Goal: Information Seeking & Learning: Learn about a topic

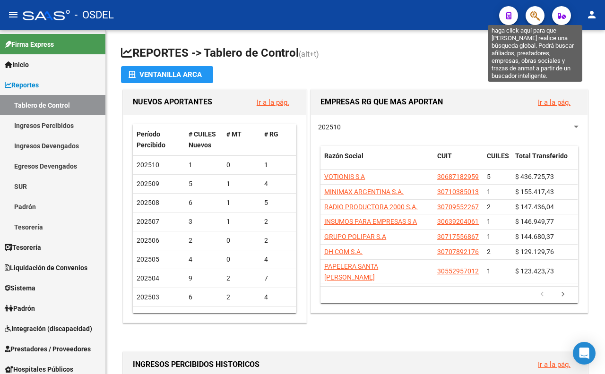
click at [532, 13] on icon "button" at bounding box center [534, 15] width 9 height 11
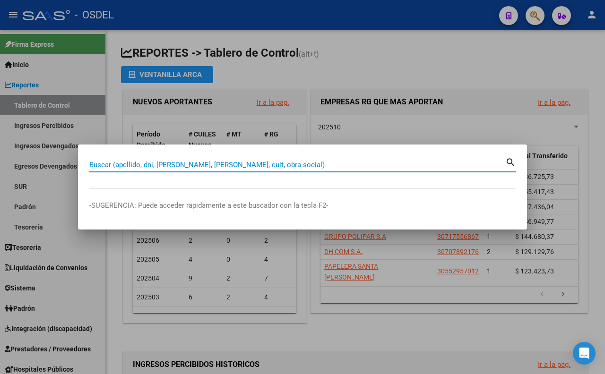
click at [408, 168] on input "Buscar (apellido, dni, [PERSON_NAME], [PERSON_NAME], cuit, obra social)" at bounding box center [297, 165] width 416 height 9
type input "rios"
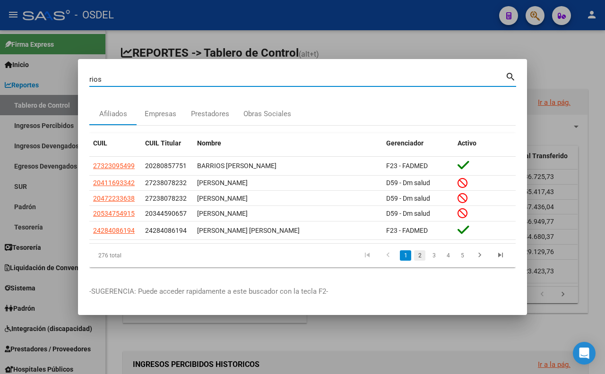
click at [419, 257] on link "2" at bounding box center [419, 255] width 11 height 10
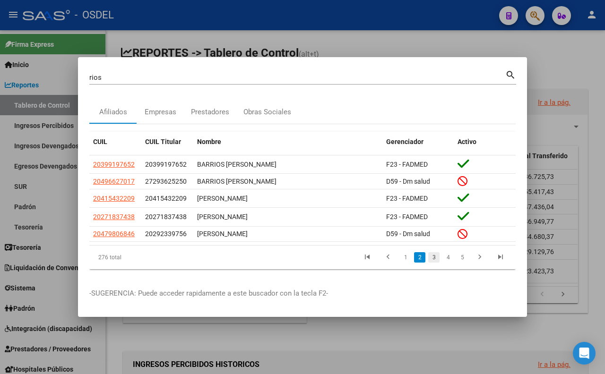
click at [437, 257] on link "3" at bounding box center [433, 257] width 11 height 10
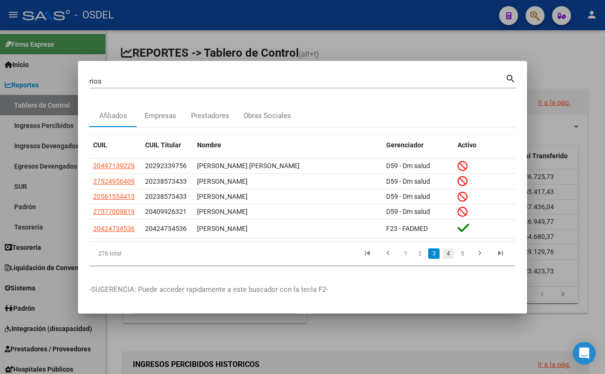
click at [443, 255] on link "4" at bounding box center [447, 254] width 11 height 10
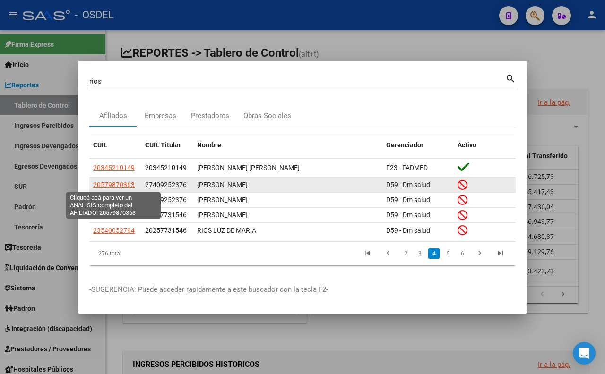
click at [126, 182] on span "20579870363" at bounding box center [114, 185] width 42 height 8
type textarea "20579870363"
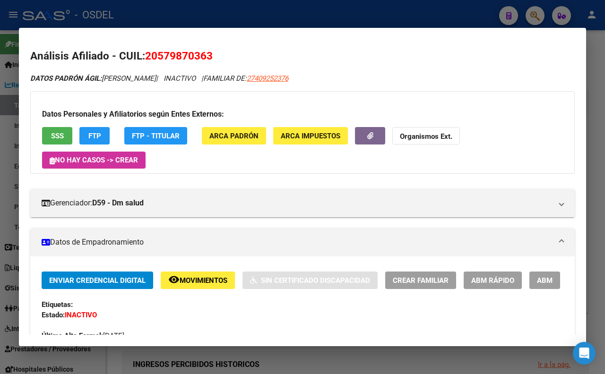
click at [313, 21] on div at bounding box center [302, 187] width 605 height 374
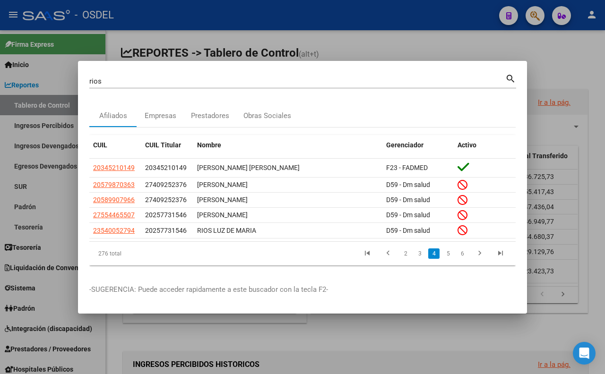
click at [344, 50] on div at bounding box center [302, 187] width 605 height 374
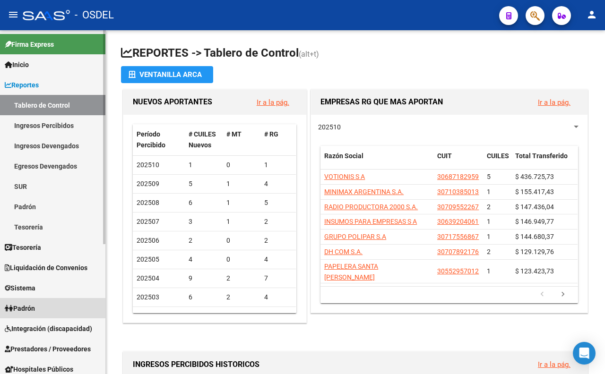
click at [43, 308] on link "Padrón" at bounding box center [52, 308] width 105 height 20
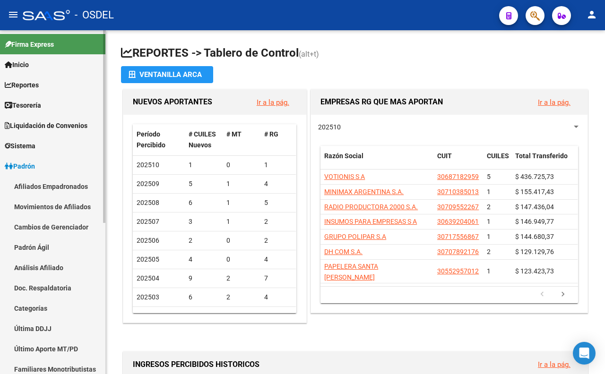
click at [69, 189] on link "Afiliados Empadronados" at bounding box center [52, 186] width 105 height 20
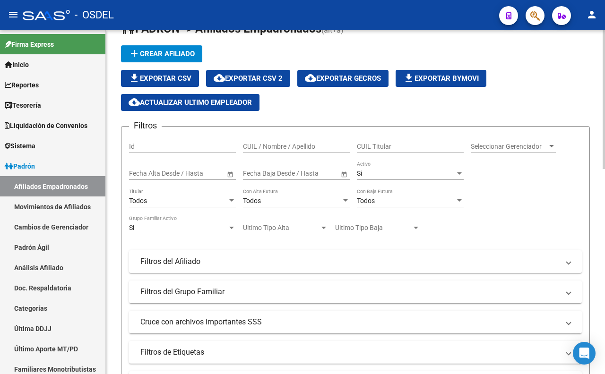
scroll to position [52, 0]
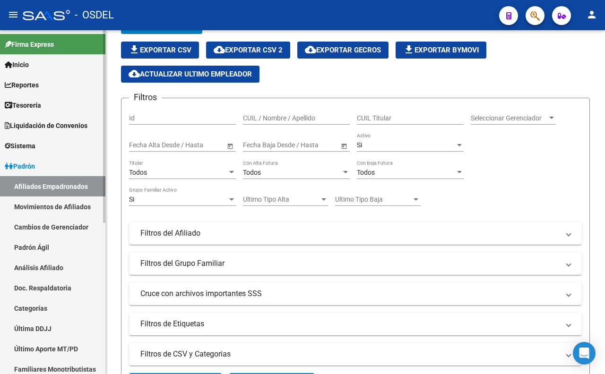
click at [67, 210] on link "Movimientos de Afiliados" at bounding box center [52, 207] width 105 height 20
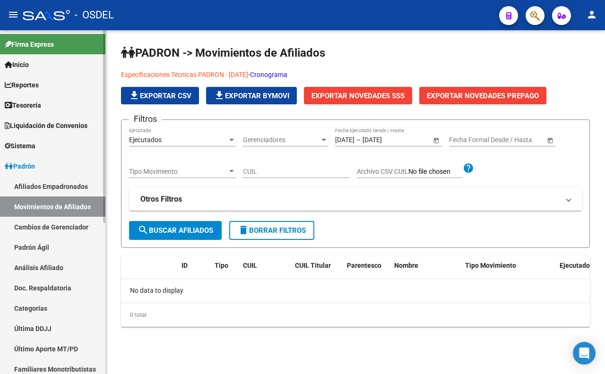
click at [62, 234] on link "Cambios de Gerenciador" at bounding box center [52, 227] width 105 height 20
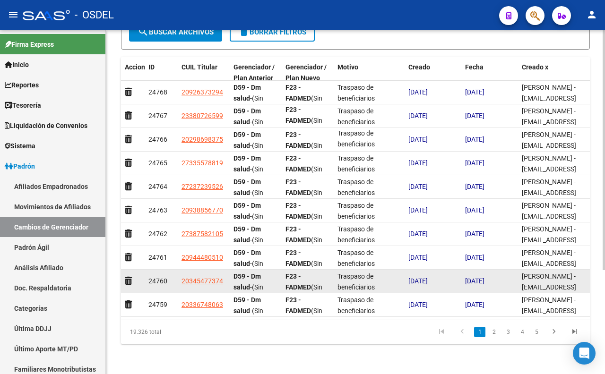
scroll to position [149, 0]
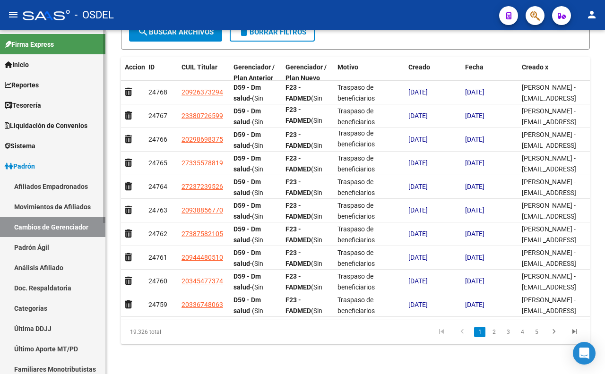
click at [36, 246] on link "Padrón Ágil" at bounding box center [52, 247] width 105 height 20
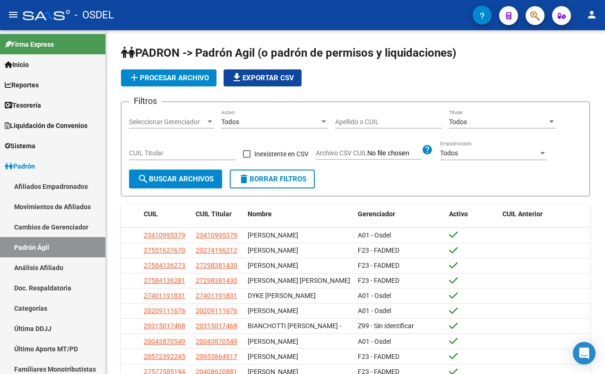
click at [528, 16] on button "button" at bounding box center [534, 15] width 19 height 19
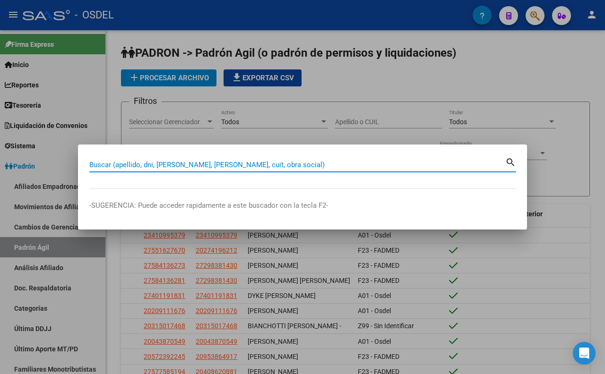
click at [456, 163] on input "Buscar (apellido, dni, [PERSON_NAME], [PERSON_NAME], cuit, obra social)" at bounding box center [297, 165] width 416 height 9
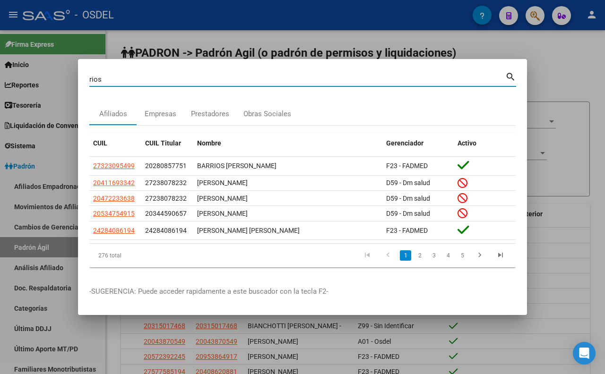
click at [417, 257] on link "2" at bounding box center [419, 255] width 11 height 10
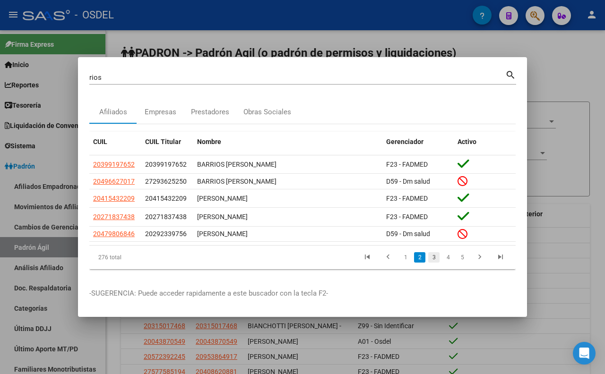
click at [431, 260] on link "3" at bounding box center [433, 257] width 11 height 10
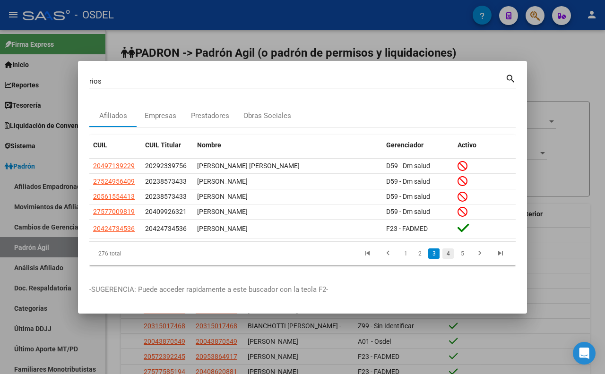
click at [445, 256] on link "4" at bounding box center [447, 254] width 11 height 10
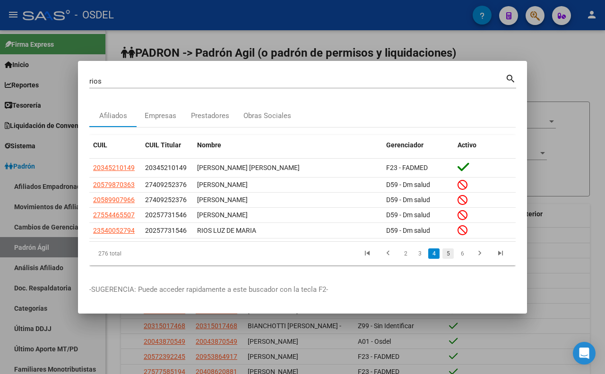
click at [446, 256] on link "5" at bounding box center [447, 254] width 11 height 10
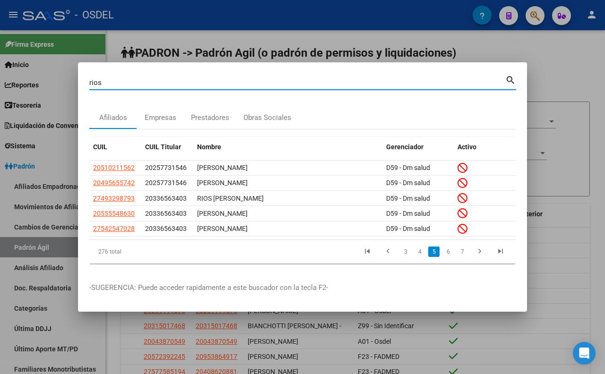
click at [146, 84] on input "rios" at bounding box center [297, 82] width 416 height 9
type input "robles"
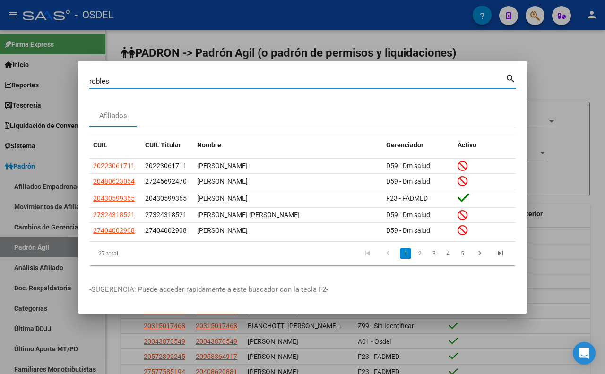
click at [417, 254] on link "2" at bounding box center [419, 254] width 11 height 10
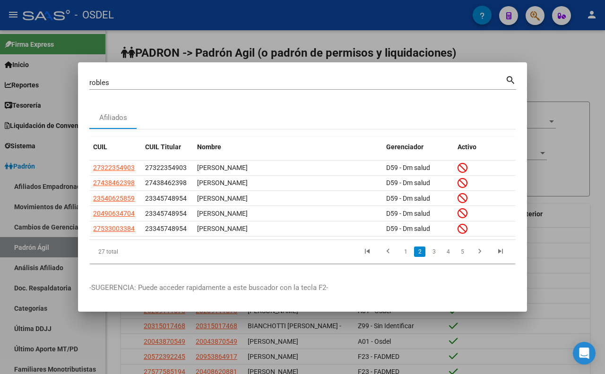
click at [433, 254] on link "3" at bounding box center [433, 252] width 11 height 10
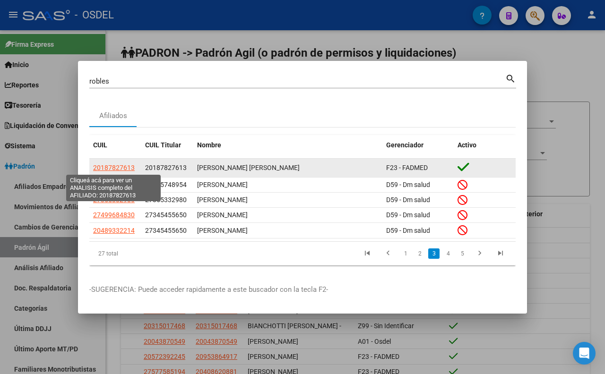
click at [127, 167] on span "20187827613" at bounding box center [114, 168] width 42 height 8
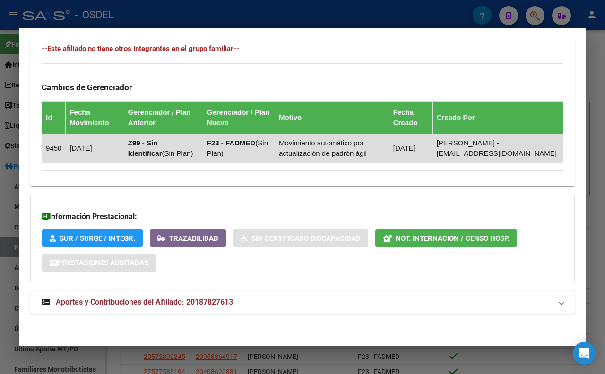
scroll to position [563, 0]
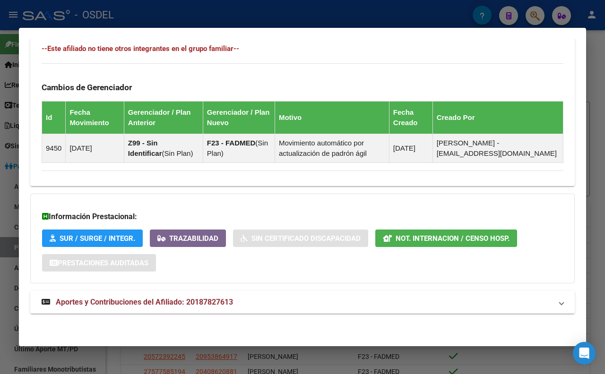
click at [234, 297] on mat-panel-title "Aportes y Contribuciones del Afiliado: 20187827613" at bounding box center [297, 302] width 510 height 11
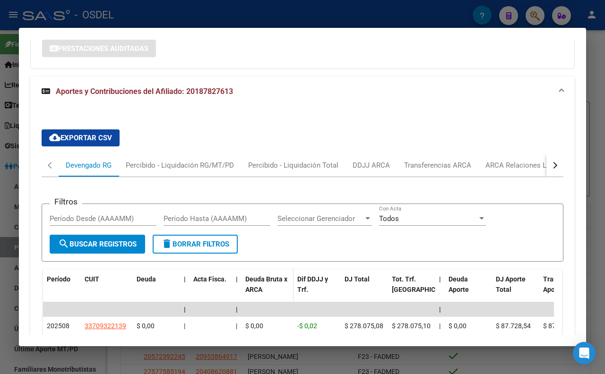
scroll to position [747, 0]
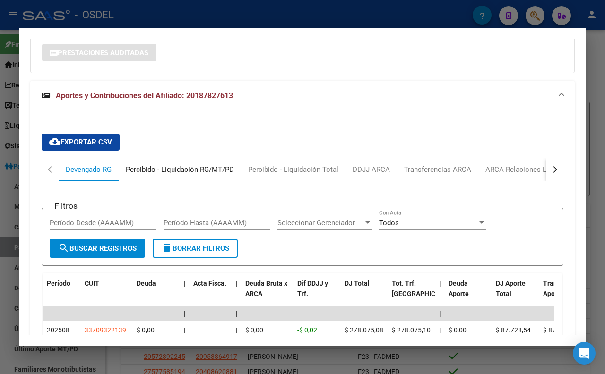
click at [202, 175] on div "Percibido - Liquidación RG/MT/PD" at bounding box center [180, 169] width 108 height 10
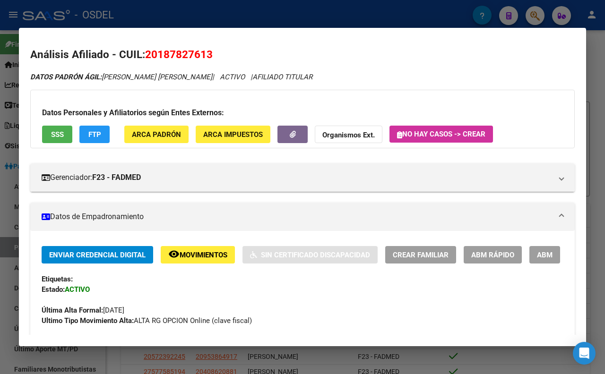
scroll to position [0, 0]
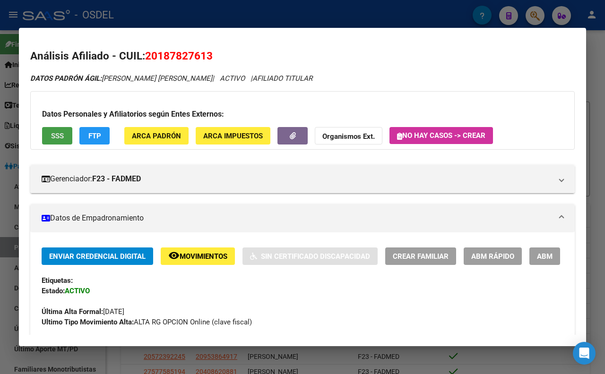
click at [58, 131] on span "SSS" at bounding box center [57, 135] width 13 height 9
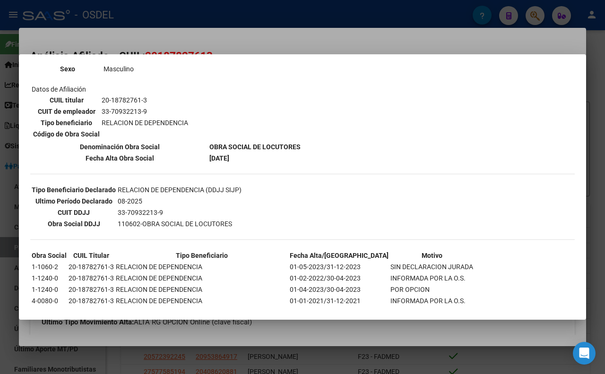
scroll to position [200, 0]
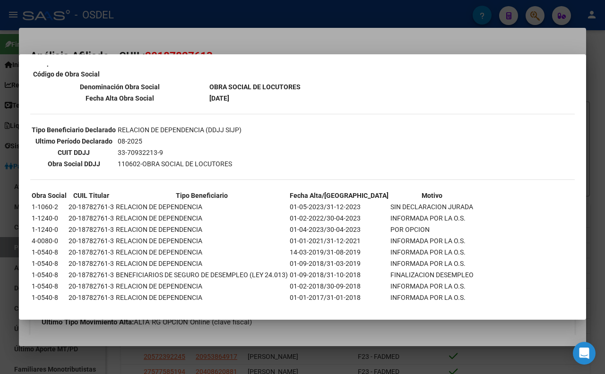
click at [332, 40] on div at bounding box center [302, 187] width 605 height 374
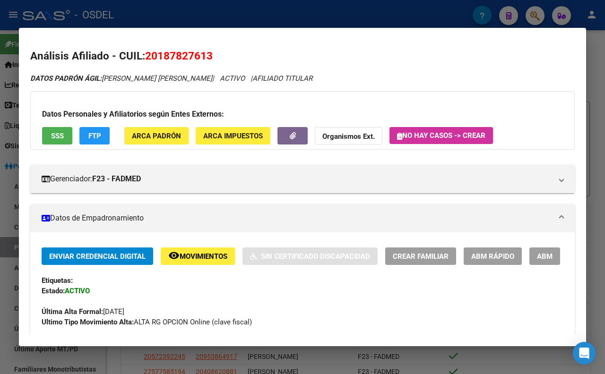
click at [158, 139] on span "ARCA Padrón" at bounding box center [156, 136] width 49 height 9
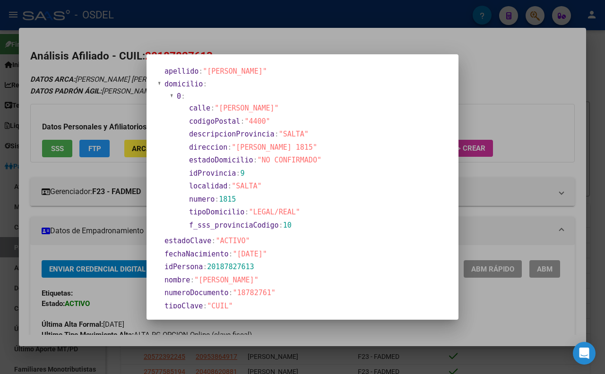
scroll to position [0, 0]
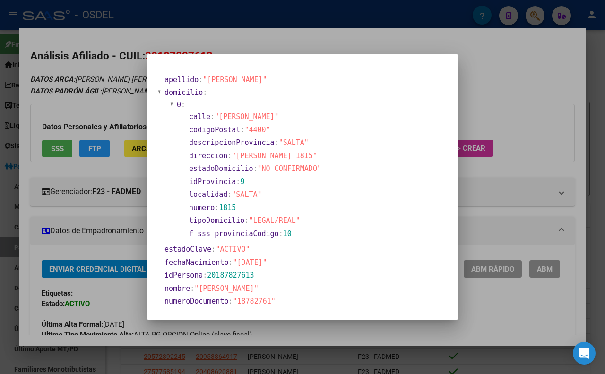
click at [402, 51] on div at bounding box center [302, 187] width 605 height 374
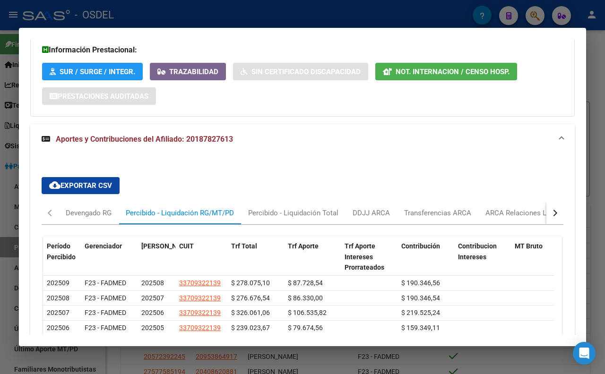
scroll to position [735, 0]
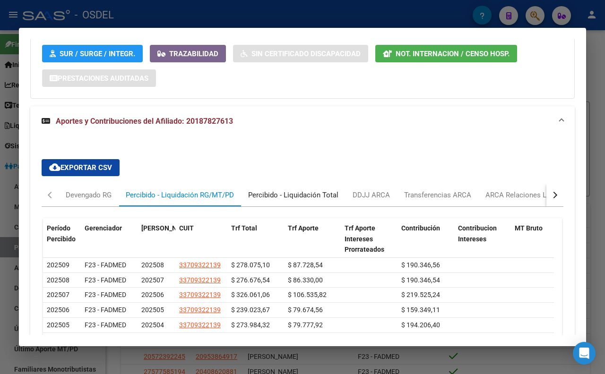
click at [281, 200] on div "Percibido - Liquidación Total" at bounding box center [293, 195] width 90 height 10
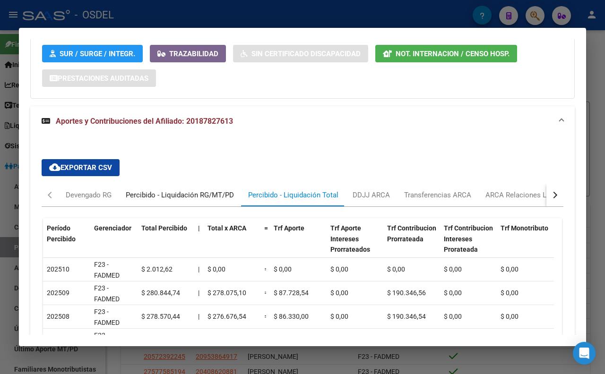
click at [223, 200] on div "Percibido - Liquidación RG/MT/PD" at bounding box center [180, 195] width 108 height 10
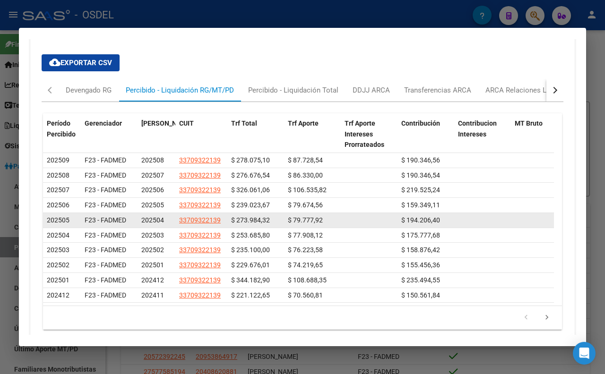
scroll to position [892, 0]
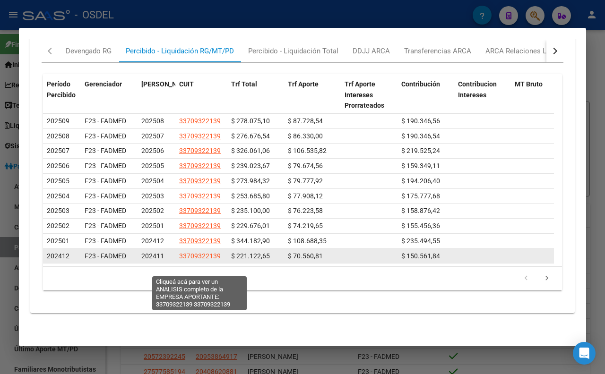
click at [189, 260] on span "33709322139" at bounding box center [200, 256] width 42 height 8
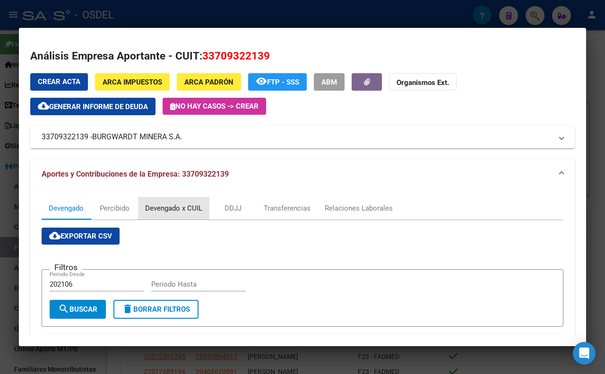
click at [169, 209] on div "Devengado x CUIL" at bounding box center [173, 208] width 57 height 10
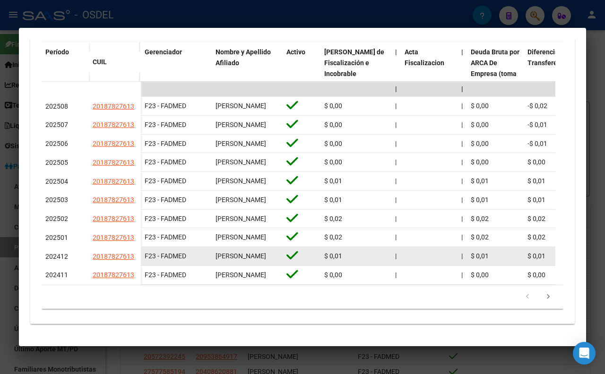
scroll to position [360, 0]
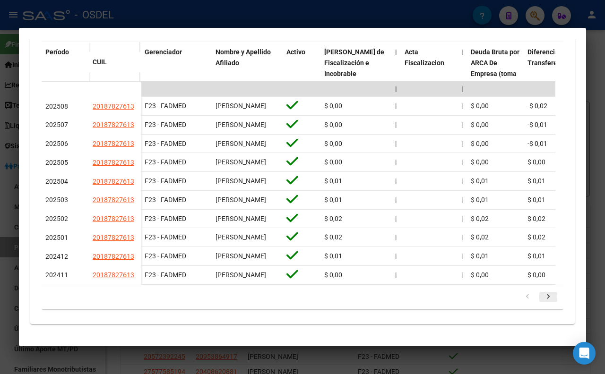
click at [542, 296] on icon "go to next page" at bounding box center [548, 297] width 12 height 11
click at [544, 299] on icon "go to next page" at bounding box center [548, 297] width 12 height 11
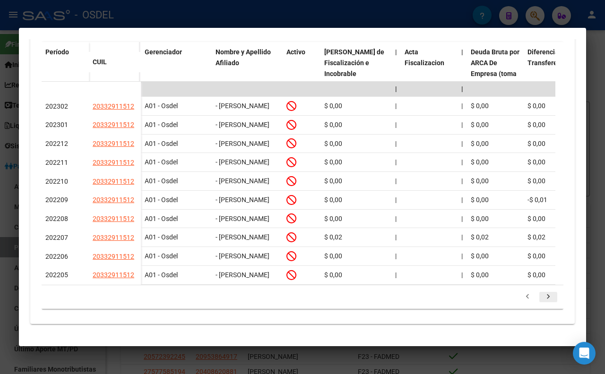
click at [542, 296] on icon "go to next page" at bounding box center [548, 297] width 12 height 11
click at [521, 299] on icon "go to previous page" at bounding box center [527, 297] width 12 height 11
click at [524, 295] on icon "go to previous page" at bounding box center [527, 297] width 12 height 11
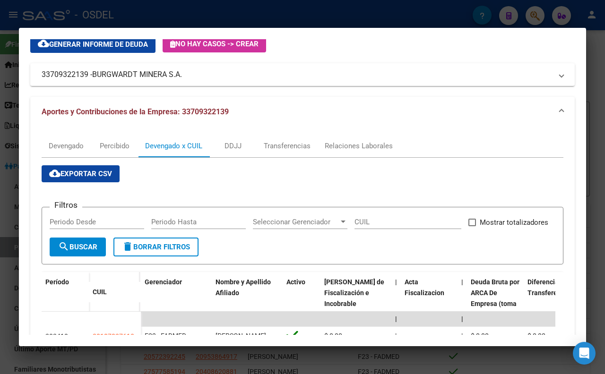
scroll to position [0, 0]
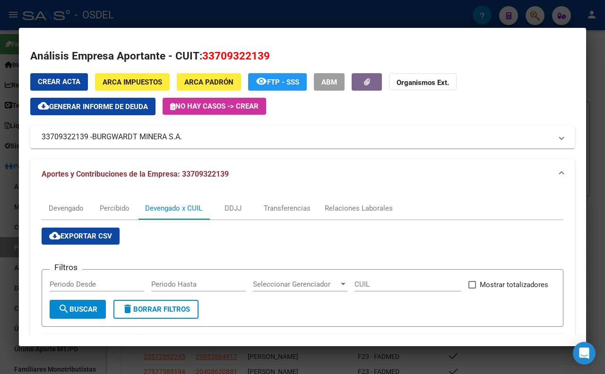
click at [129, 20] on div at bounding box center [302, 187] width 605 height 374
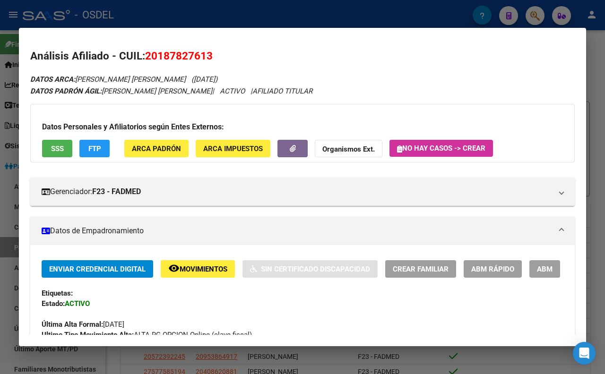
click at [345, 17] on div at bounding box center [302, 187] width 605 height 374
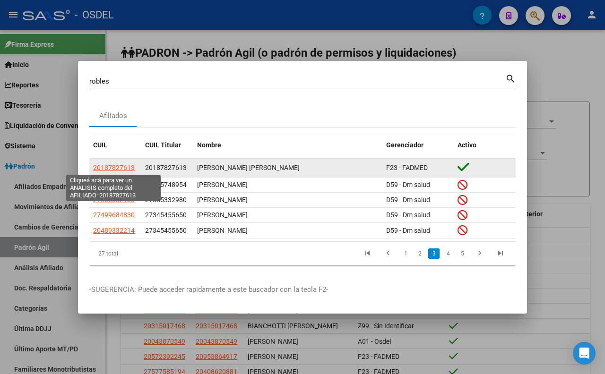
click at [125, 169] on span "20187827613" at bounding box center [114, 168] width 42 height 8
type textarea "20187827613"
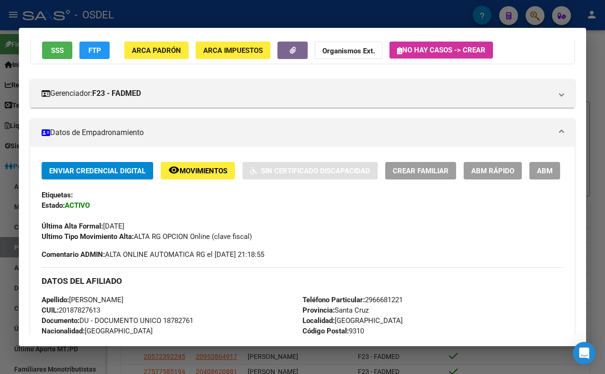
scroll to position [105, 0]
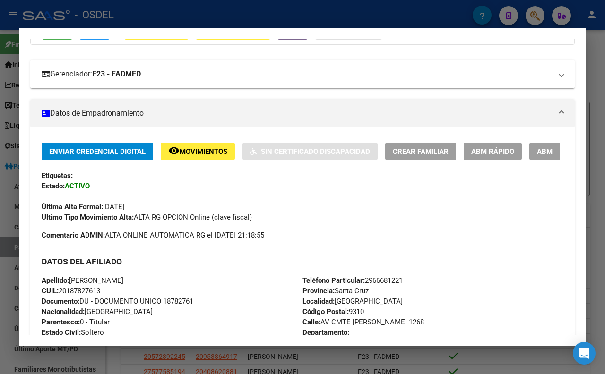
click at [550, 77] on span "Gerenciador: F23 - FADMED" at bounding box center [301, 74] width 518 height 11
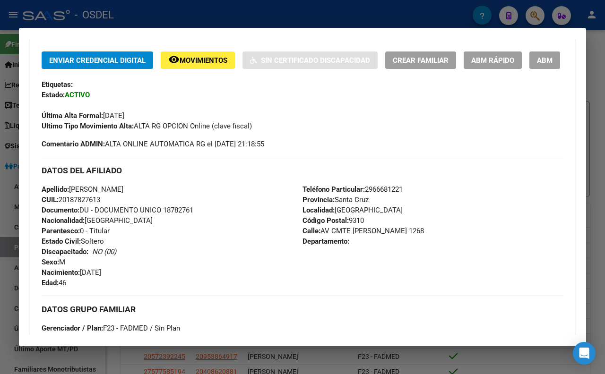
scroll to position [315, 0]
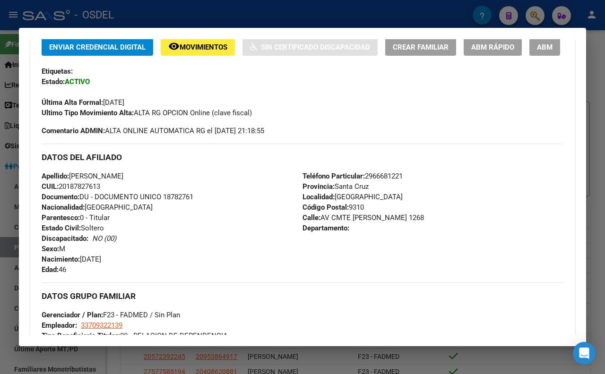
click at [210, 44] on span "Movimientos" at bounding box center [204, 47] width 48 height 9
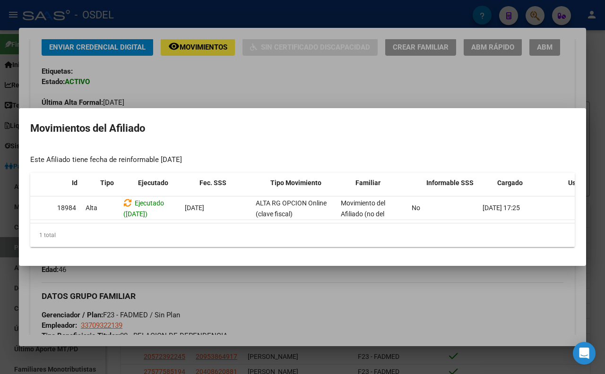
scroll to position [0, 0]
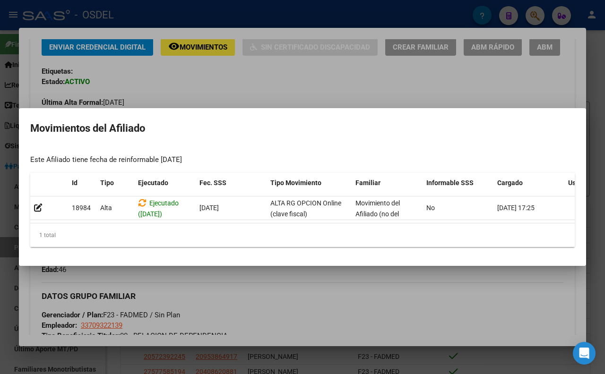
click at [310, 84] on div at bounding box center [302, 187] width 605 height 374
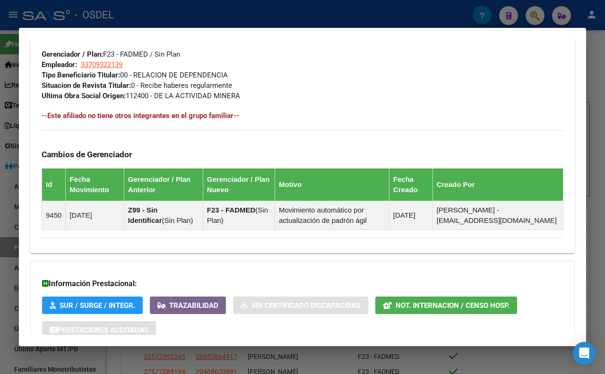
scroll to position [669, 0]
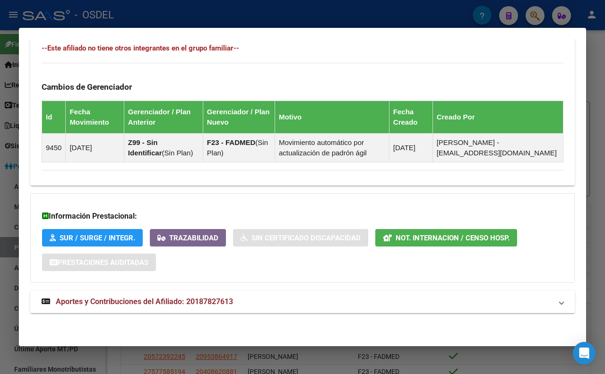
click at [215, 306] on span "Aportes y Contribuciones del Afiliado: 20187827613" at bounding box center [144, 301] width 177 height 9
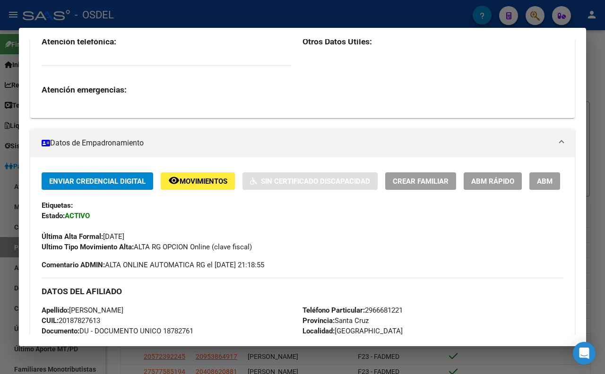
scroll to position [117, 0]
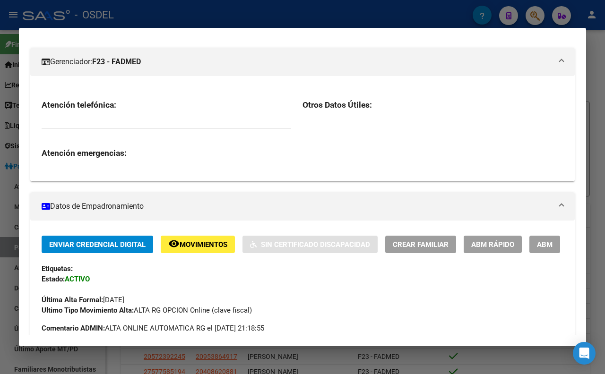
click at [267, 6] on div at bounding box center [302, 187] width 605 height 374
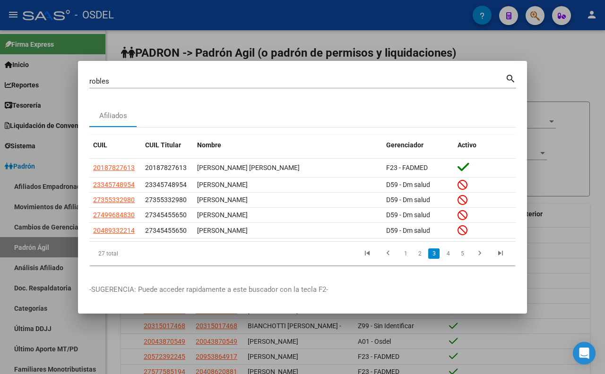
click at [271, 30] on div at bounding box center [302, 187] width 605 height 374
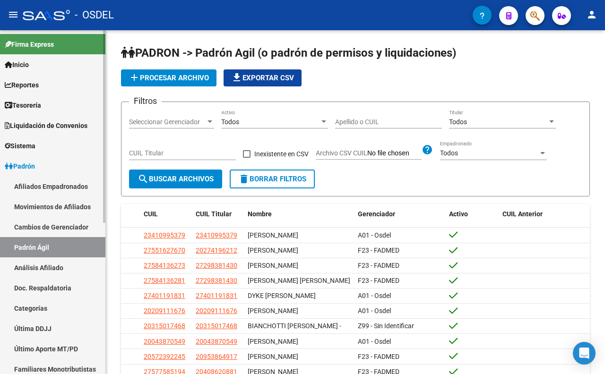
click at [46, 185] on link "Afiliados Empadronados" at bounding box center [52, 186] width 105 height 20
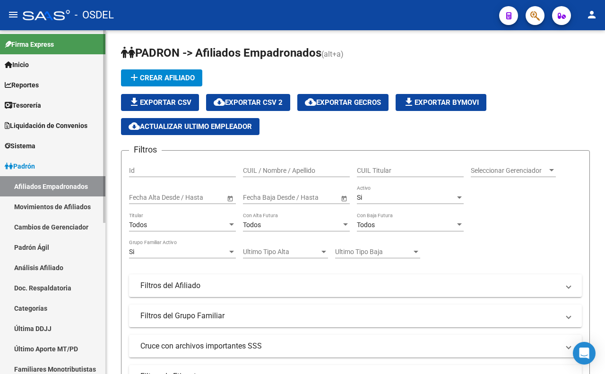
click at [39, 87] on span "Reportes" at bounding box center [22, 85] width 34 height 10
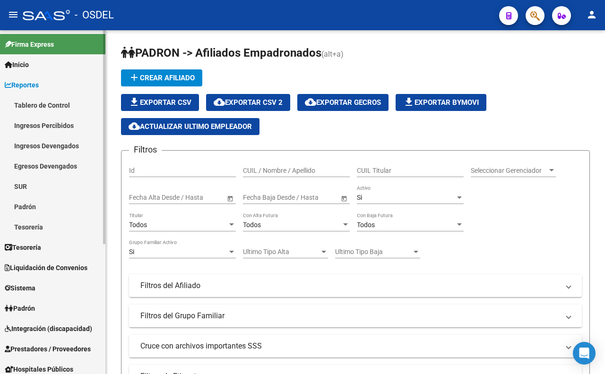
click at [41, 110] on link "Tablero de Control" at bounding box center [52, 105] width 105 height 20
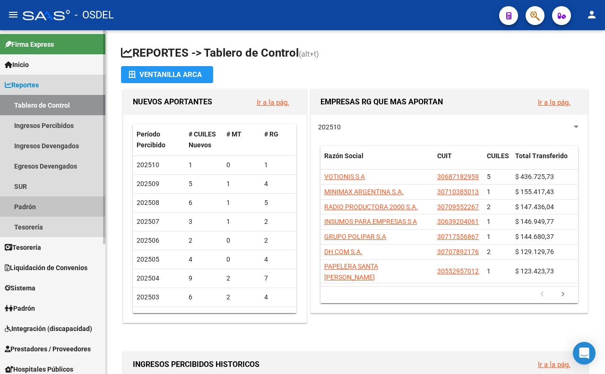
click at [35, 206] on link "Padrón" at bounding box center [52, 207] width 105 height 20
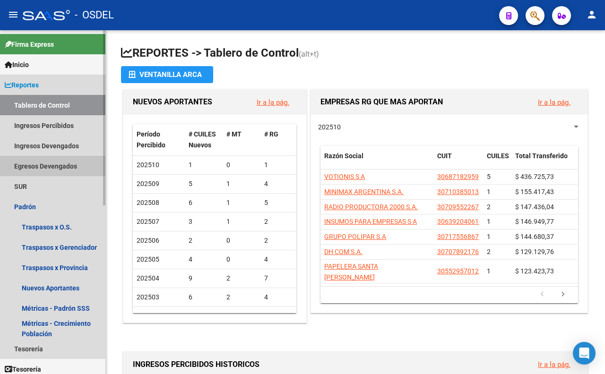
click at [46, 171] on link "Egresos Devengados" at bounding box center [52, 166] width 105 height 20
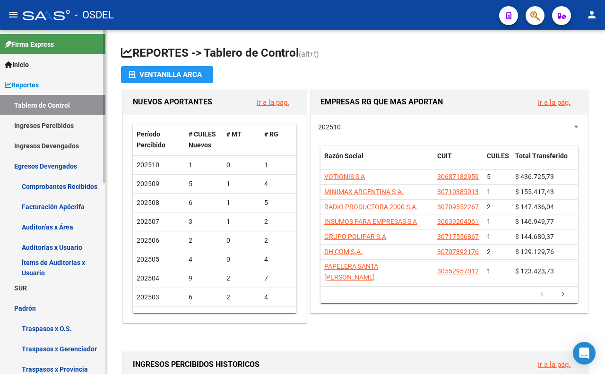
click at [63, 249] on link "Auditorías x Usuario" at bounding box center [52, 247] width 105 height 20
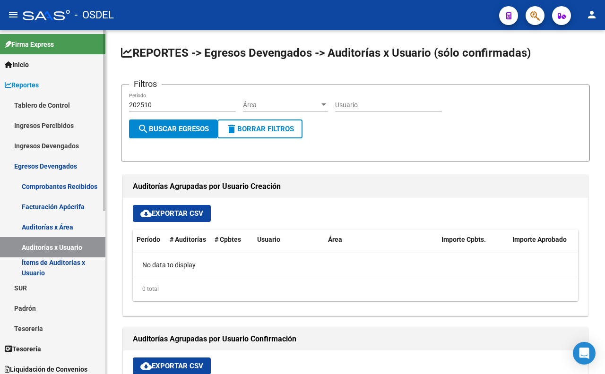
click at [41, 309] on link "Padrón" at bounding box center [52, 308] width 105 height 20
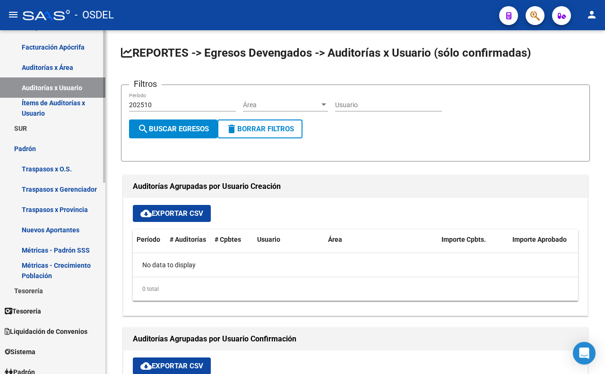
scroll to position [210, 0]
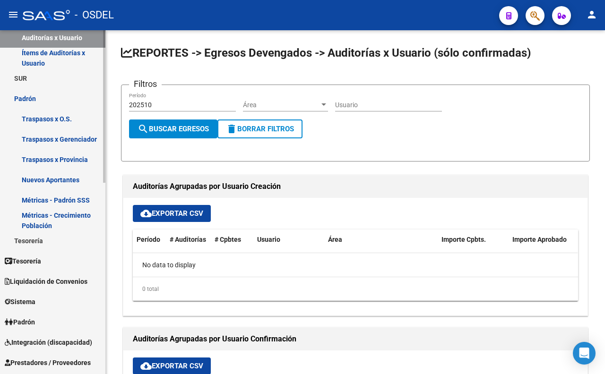
click at [42, 325] on link "Padrón" at bounding box center [52, 322] width 105 height 20
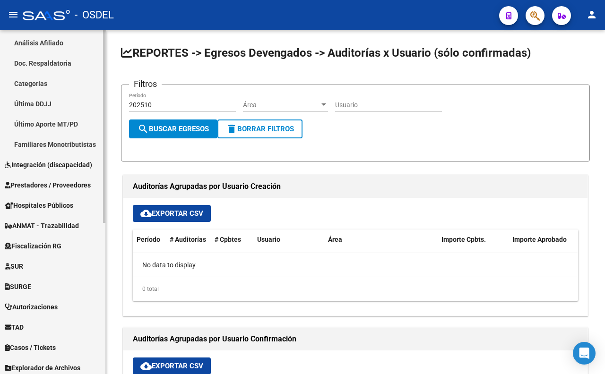
scroll to position [262, 0]
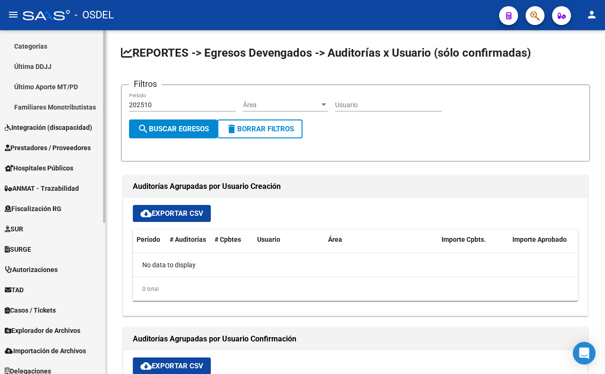
click at [22, 91] on link "Último Aporte MT/PD" at bounding box center [52, 87] width 105 height 20
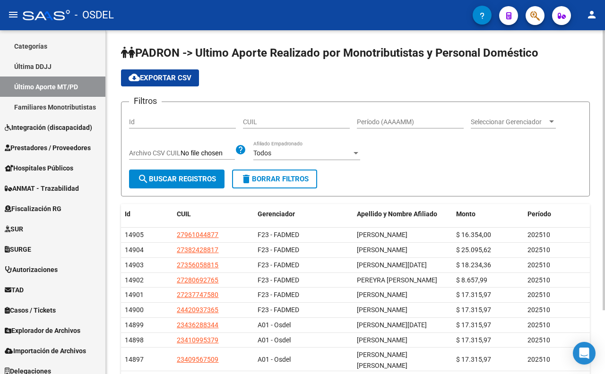
click at [486, 121] on span "Seleccionar Gerenciador" at bounding box center [509, 122] width 77 height 8
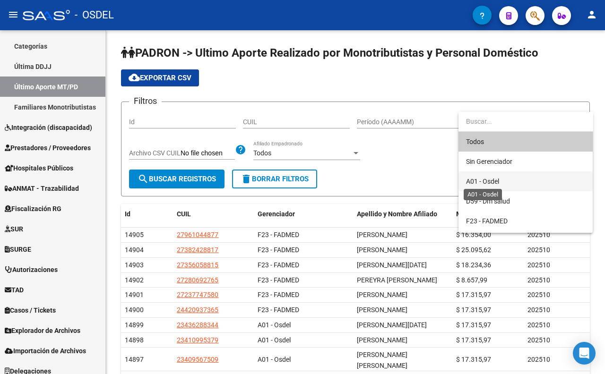
click at [493, 181] on span "A01 - Osdel" at bounding box center [482, 182] width 33 height 8
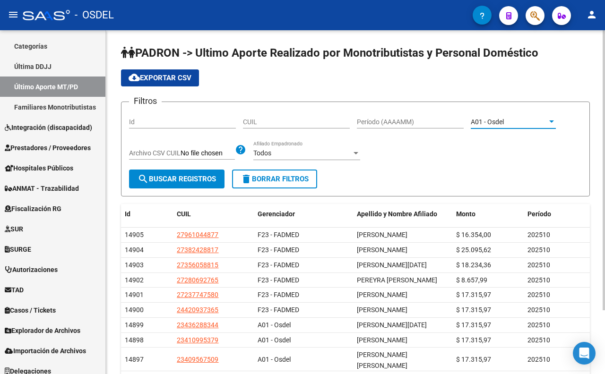
click at [432, 118] on input "Período (AAAAMM)" at bounding box center [410, 122] width 107 height 8
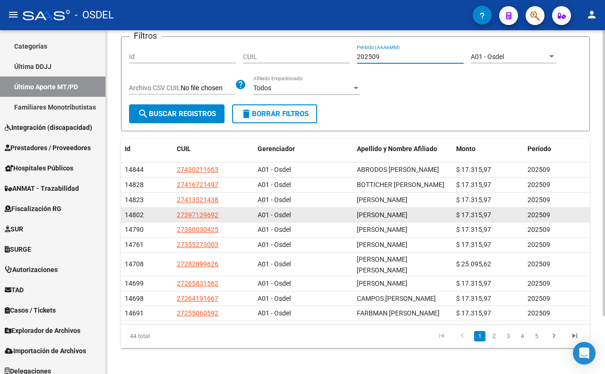
scroll to position [69, 0]
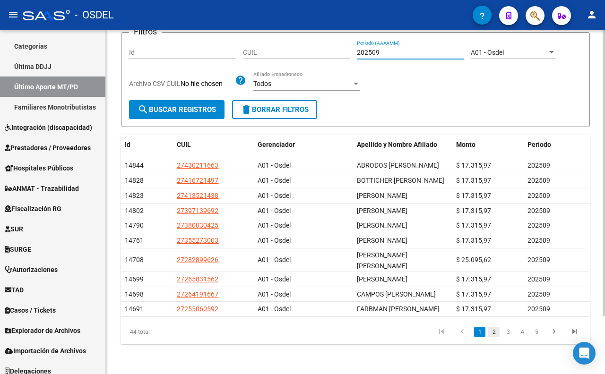
type input "202509"
click at [490, 334] on link "2" at bounding box center [493, 332] width 11 height 10
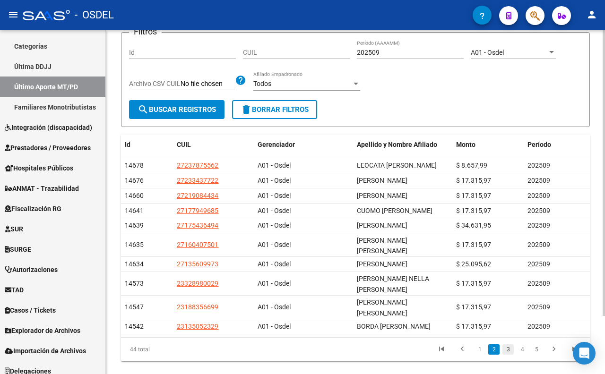
click at [510, 344] on link "3" at bounding box center [507, 349] width 11 height 10
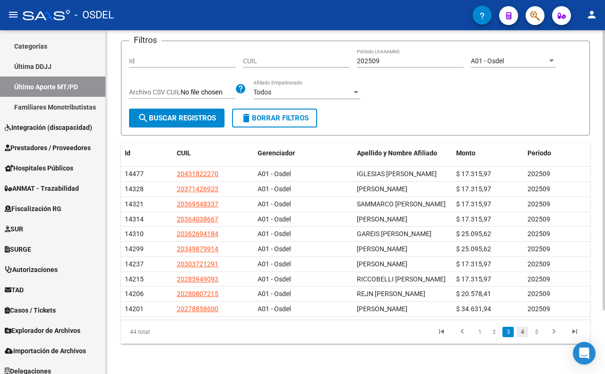
click at [520, 337] on link "4" at bounding box center [521, 332] width 11 height 10
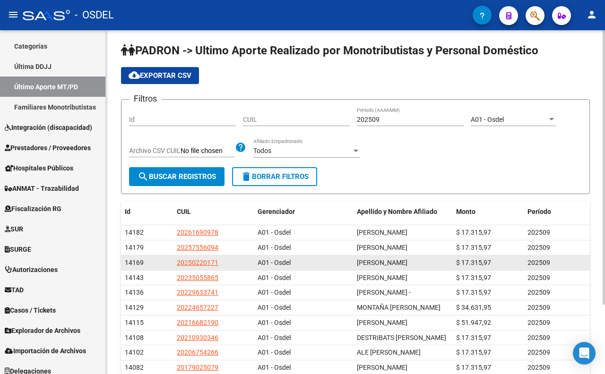
scroll to position [0, 0]
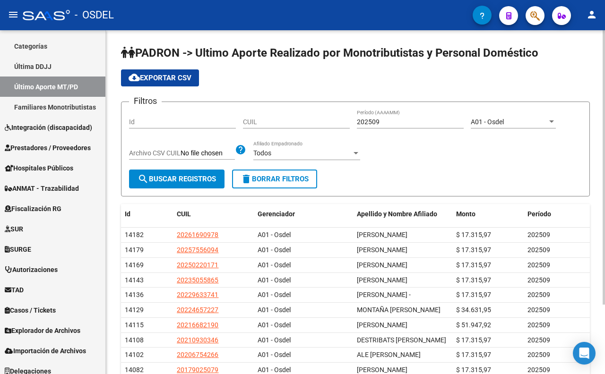
click at [257, 124] on input "CUIL" at bounding box center [296, 122] width 107 height 8
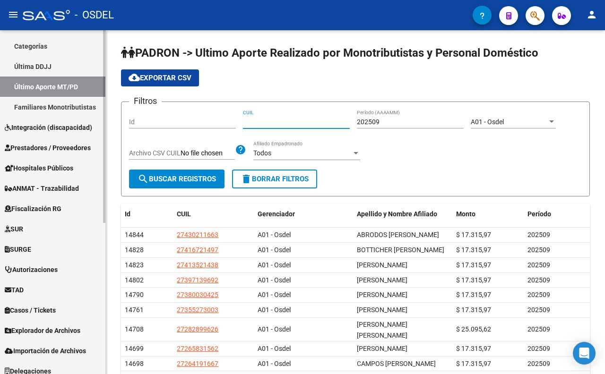
click at [38, 189] on span "ANMAT - Trazabilidad" at bounding box center [42, 188] width 74 height 10
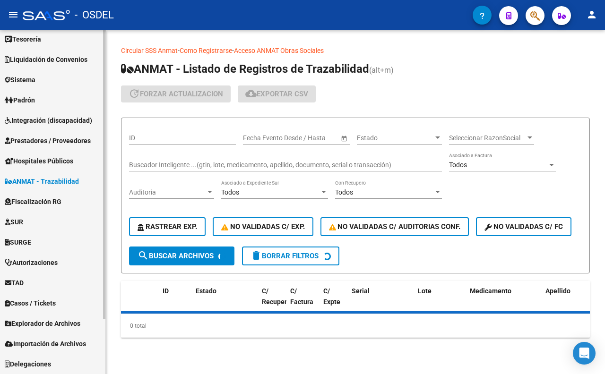
scroll to position [66, 0]
click at [45, 164] on span "Hospitales Públicos" at bounding box center [39, 161] width 69 height 10
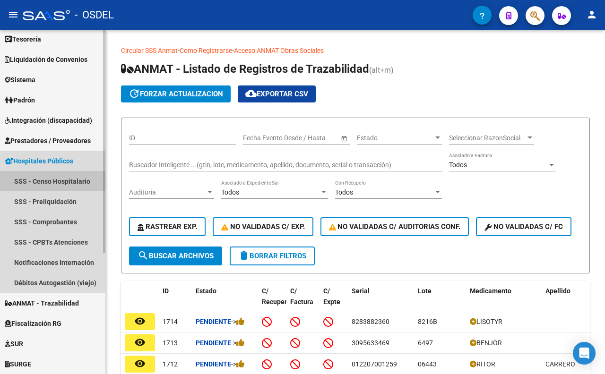
click at [52, 183] on link "SSS - Censo Hospitalario" at bounding box center [52, 181] width 105 height 20
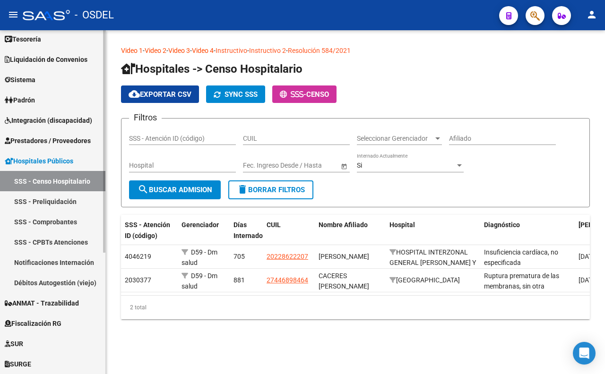
click at [60, 198] on link "SSS - Preliquidación" at bounding box center [52, 201] width 105 height 20
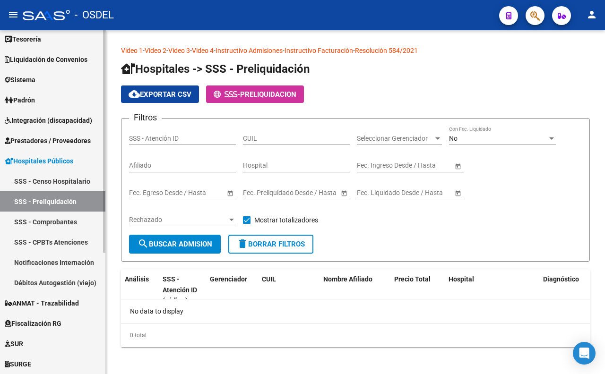
click at [62, 180] on link "SSS - Censo Hospitalario" at bounding box center [52, 181] width 105 height 20
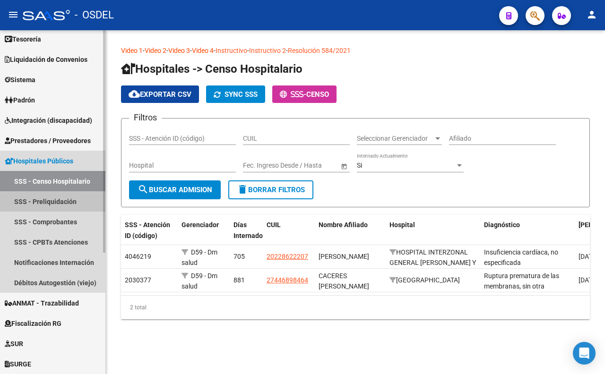
click at [38, 197] on link "SSS - Preliquidación" at bounding box center [52, 201] width 105 height 20
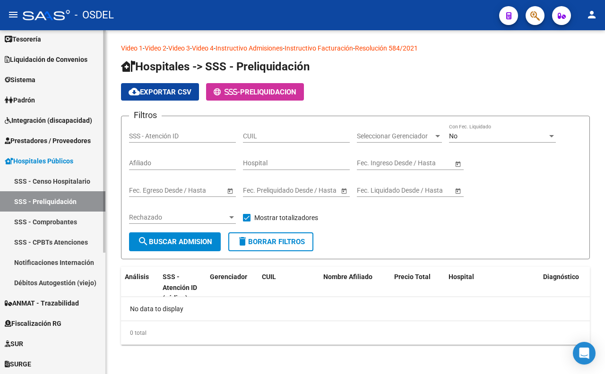
scroll to position [3, 0]
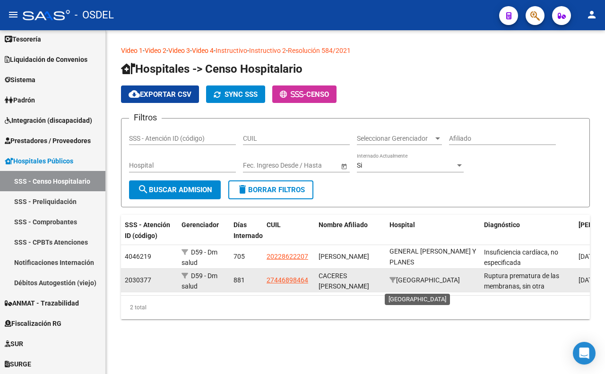
scroll to position [12, 0]
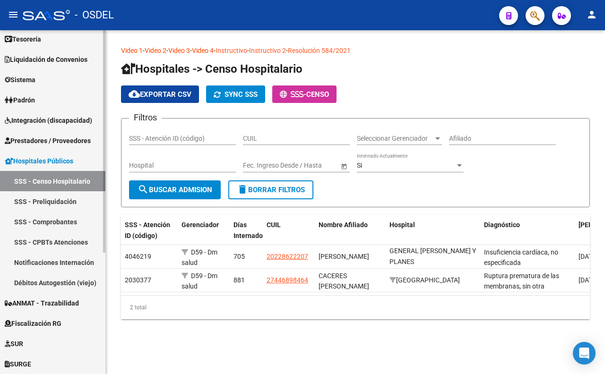
click at [36, 200] on link "SSS - Preliquidación" at bounding box center [52, 201] width 105 height 20
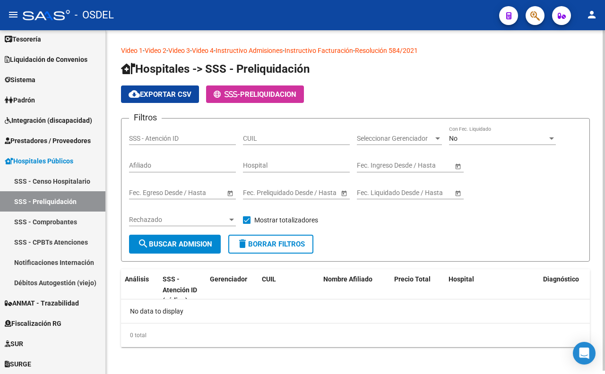
click at [228, 320] on div "No data to display" at bounding box center [355, 312] width 469 height 24
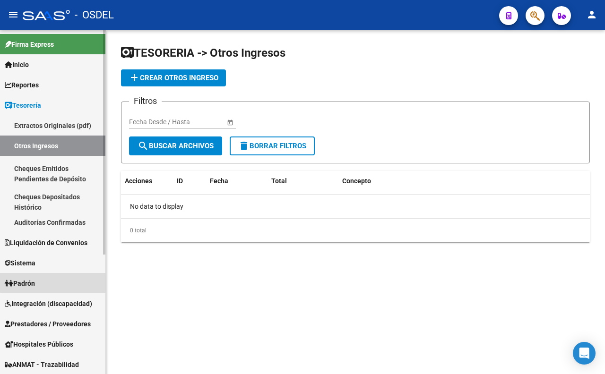
click at [58, 278] on link "Padrón" at bounding box center [52, 283] width 105 height 20
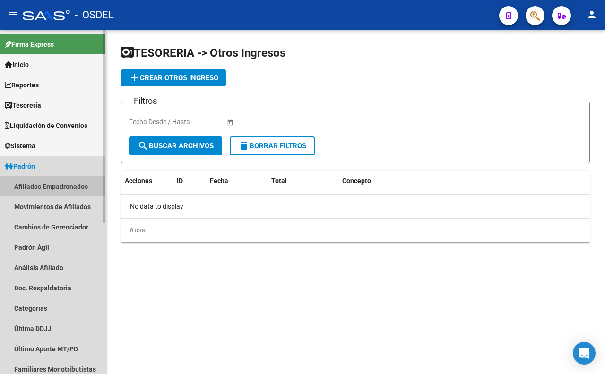
click at [78, 189] on link "Afiliados Empadronados" at bounding box center [52, 186] width 105 height 20
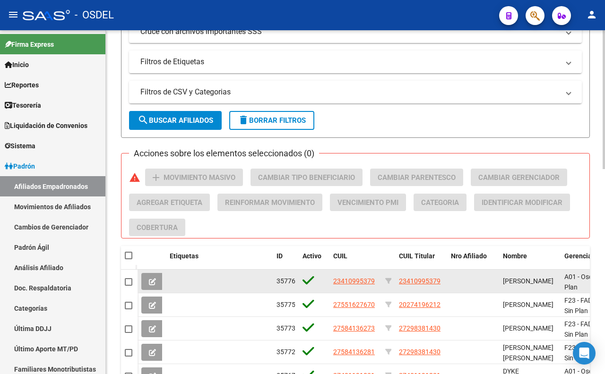
scroll to position [367, 0]
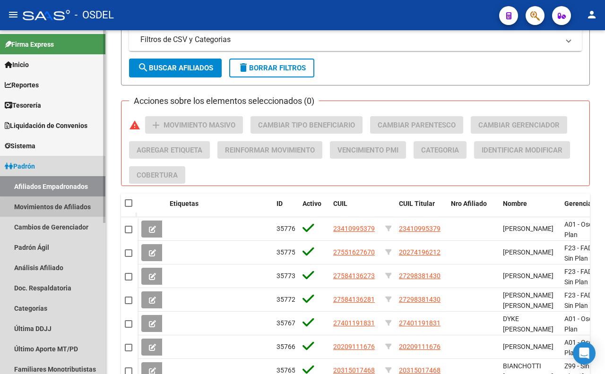
click at [54, 210] on link "Movimientos de Afiliados" at bounding box center [52, 207] width 105 height 20
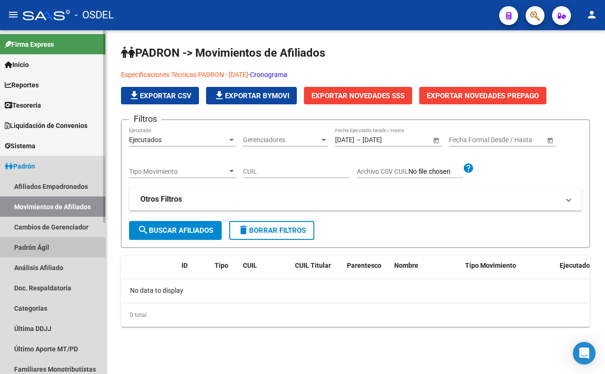
click at [43, 244] on link "Padrón Ágil" at bounding box center [52, 247] width 105 height 20
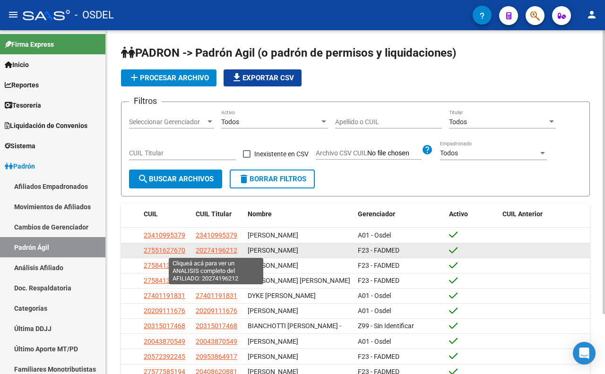
click at [218, 247] on span "20274196212" at bounding box center [217, 251] width 42 height 8
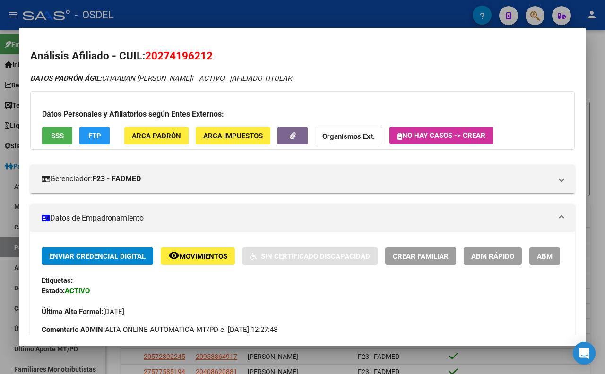
click at [292, 5] on div at bounding box center [302, 187] width 605 height 374
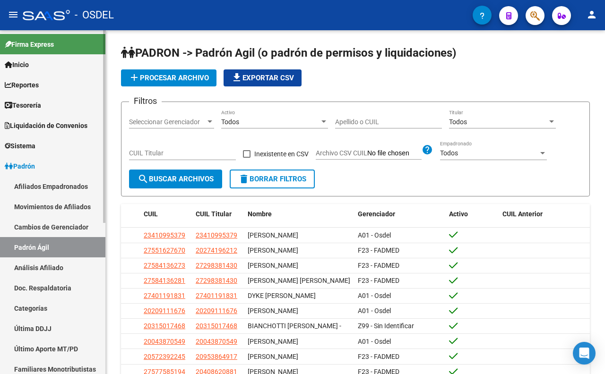
click at [35, 104] on span "Tesorería" at bounding box center [23, 105] width 36 height 10
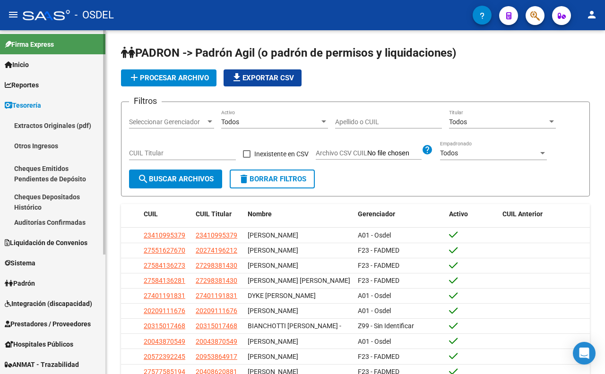
click at [35, 123] on link "Extractos Originales (pdf)" at bounding box center [52, 125] width 105 height 20
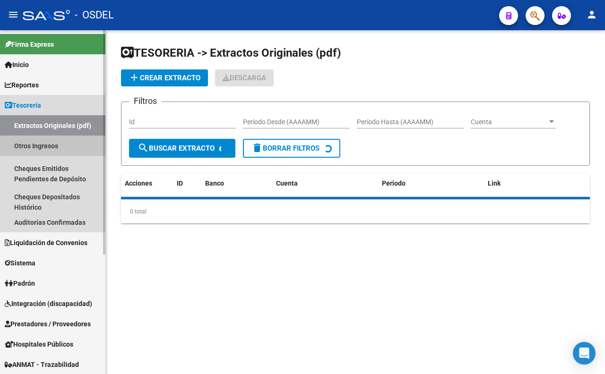
click at [39, 147] on link "Otros Ingresos" at bounding box center [52, 146] width 105 height 20
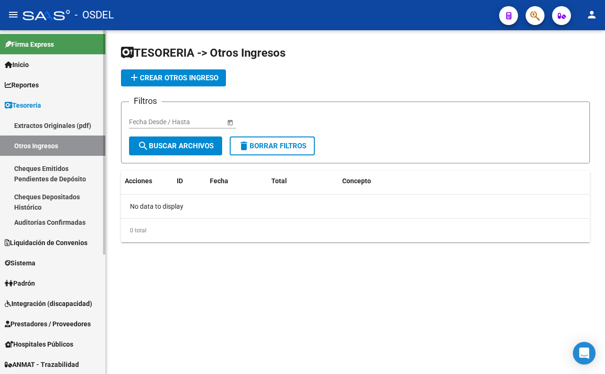
click at [40, 168] on link "Cheques Emitidos Pendientes de Depósito" at bounding box center [52, 174] width 105 height 36
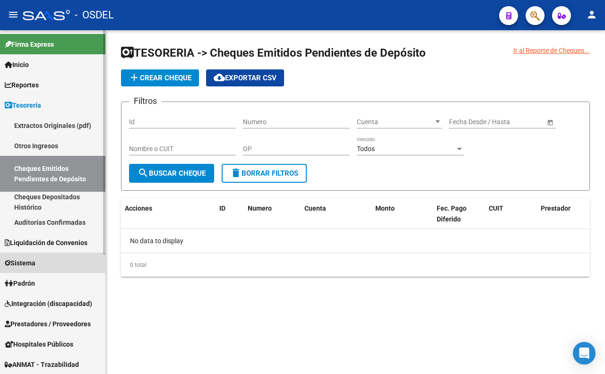
click at [35, 262] on span "Sistema" at bounding box center [20, 263] width 31 height 10
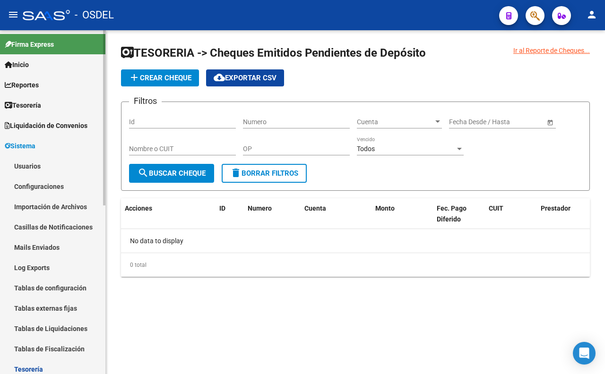
click at [34, 167] on link "Usuarios" at bounding box center [52, 166] width 105 height 20
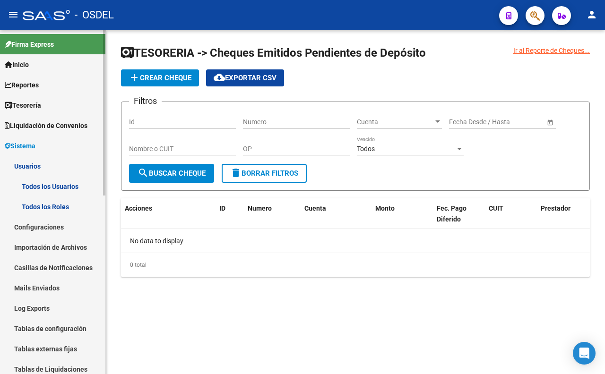
click at [58, 225] on link "Configuraciones" at bounding box center [52, 227] width 105 height 20
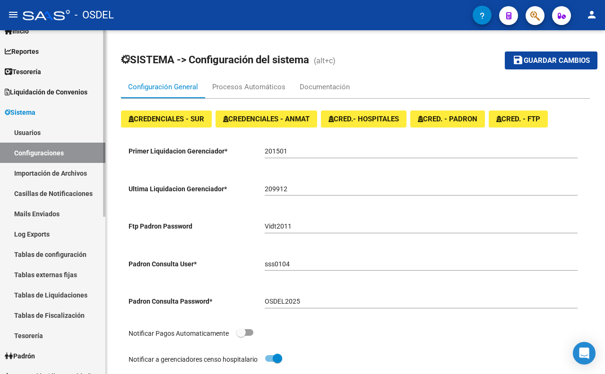
scroll to position [105, 0]
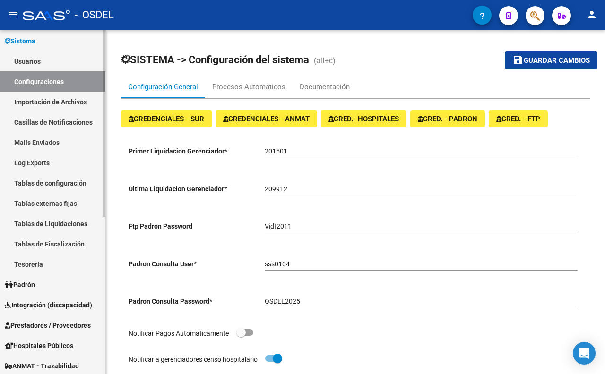
click at [36, 266] on link "Tesorería" at bounding box center [52, 264] width 105 height 20
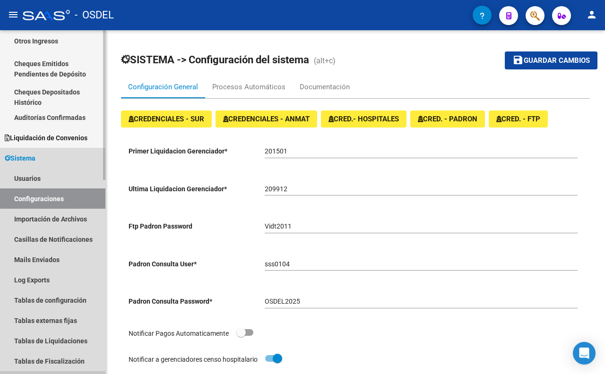
scroll to position [222, 0]
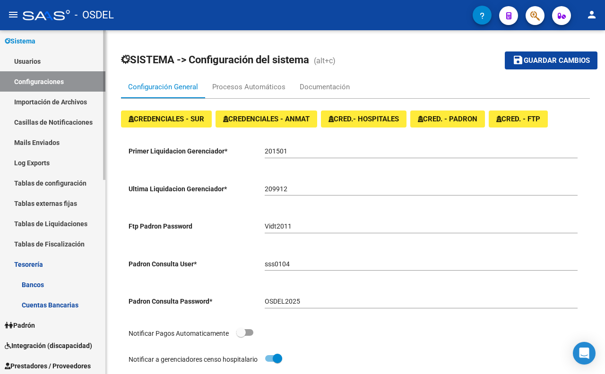
click at [35, 280] on link "Bancos" at bounding box center [52, 285] width 105 height 20
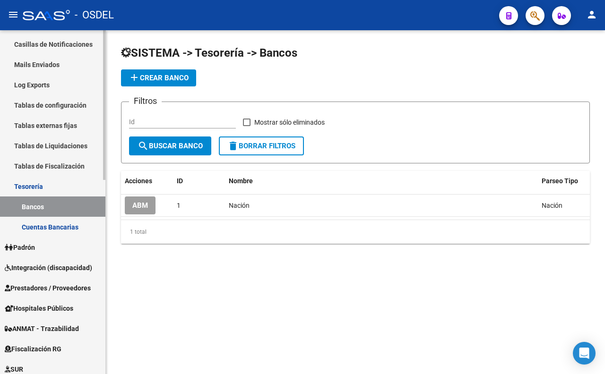
scroll to position [327, 0]
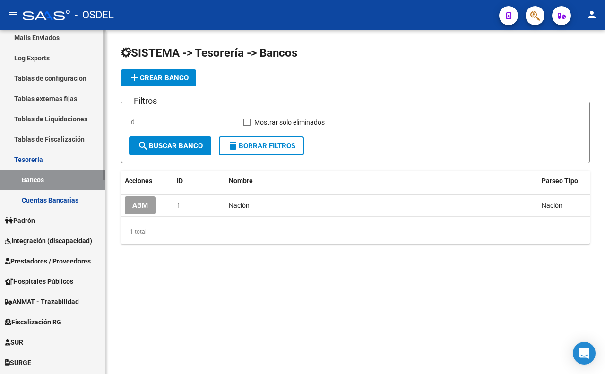
click at [30, 225] on link "Padrón" at bounding box center [52, 220] width 105 height 20
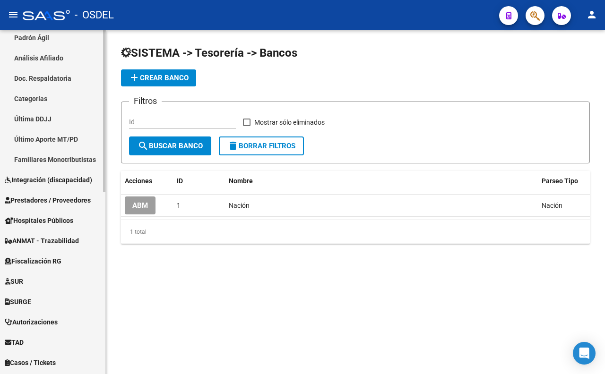
click at [38, 281] on link "SUR" at bounding box center [52, 281] width 105 height 20
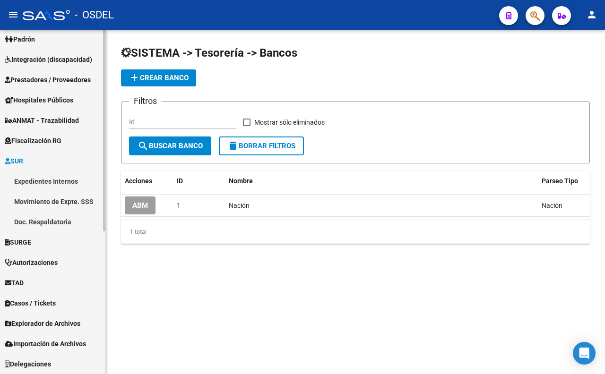
scroll to position [244, 0]
click at [34, 248] on link "SURGE" at bounding box center [52, 242] width 105 height 20
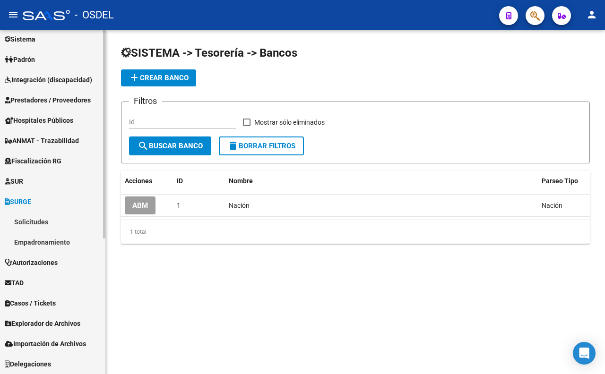
scroll to position [223, 0]
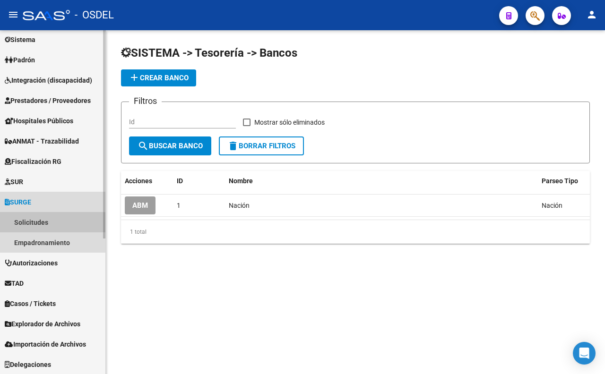
click at [44, 224] on link "Solicitudes" at bounding box center [52, 222] width 105 height 20
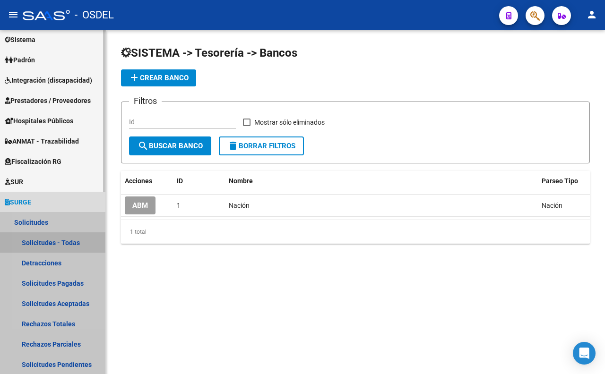
click at [50, 247] on link "Solicitudes - Todas" at bounding box center [52, 242] width 105 height 20
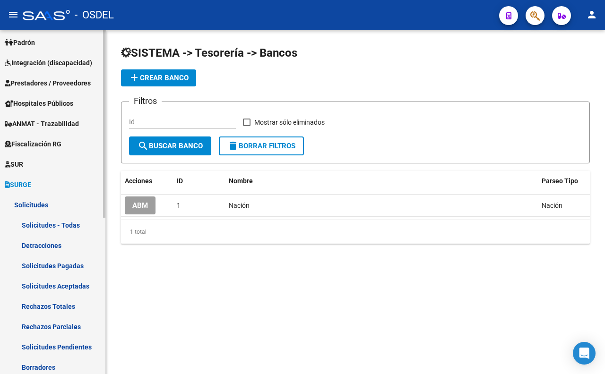
scroll to position [106, 0]
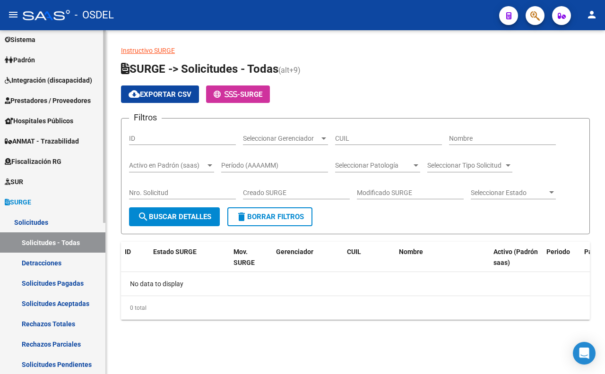
click at [60, 259] on link "Detracciones" at bounding box center [52, 263] width 105 height 20
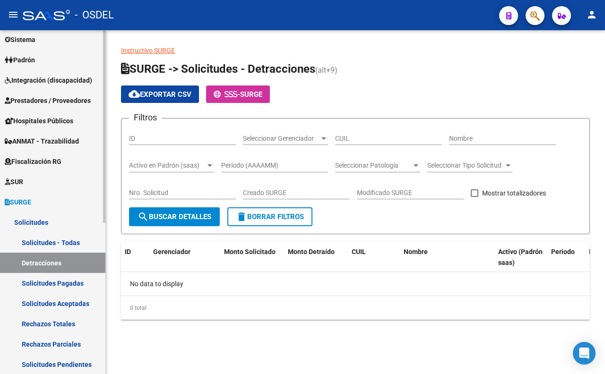
click at [22, 180] on span "SUR" at bounding box center [14, 182] width 18 height 10
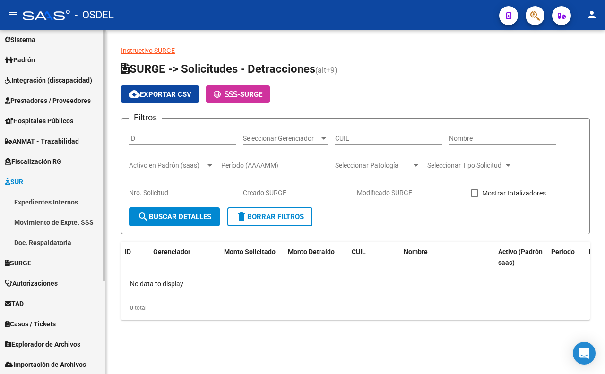
click at [36, 202] on link "Expedientes Internos" at bounding box center [52, 202] width 105 height 20
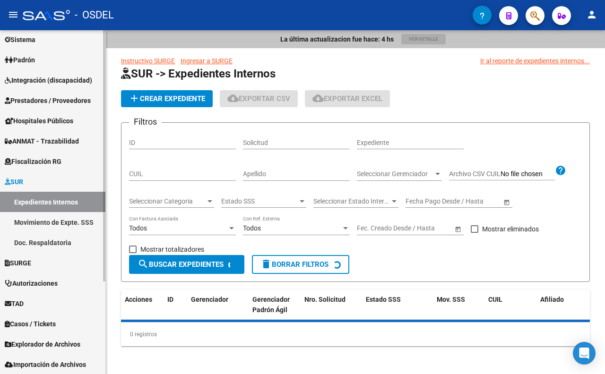
click at [53, 223] on link "Movimiento de Expte. SSS" at bounding box center [52, 222] width 105 height 20
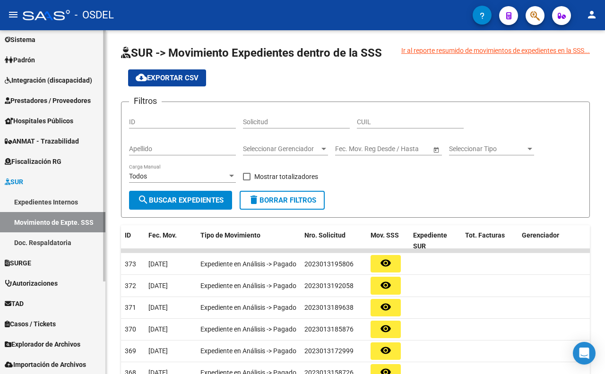
click at [53, 244] on link "Doc. Respaldatoria" at bounding box center [52, 242] width 105 height 20
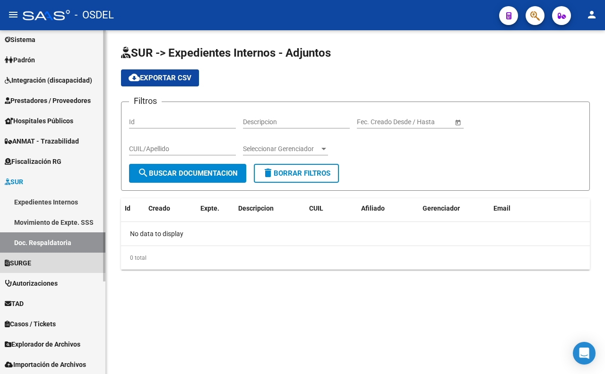
click at [31, 264] on span "SURGE" at bounding box center [18, 263] width 26 height 10
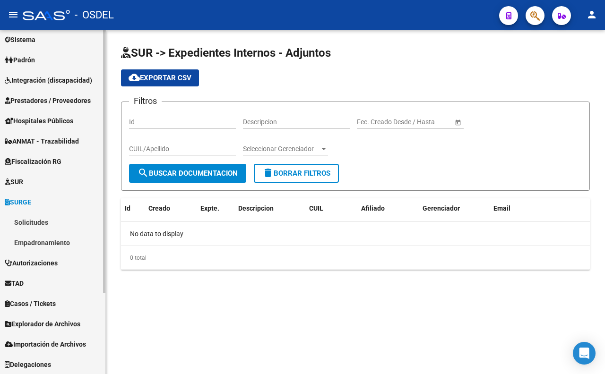
click at [38, 287] on link "TAD" at bounding box center [52, 283] width 105 height 20
click at [40, 265] on link "Notificaciones" at bounding box center [52, 263] width 105 height 20
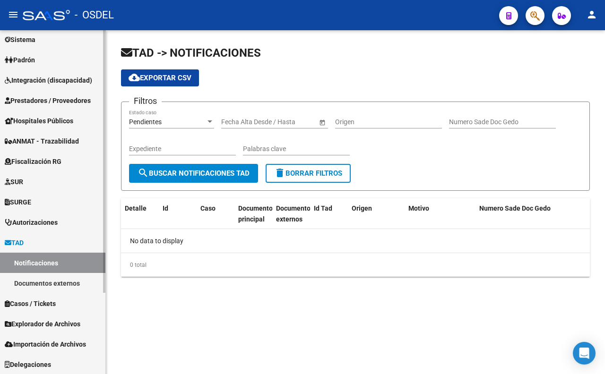
click at [55, 301] on span "Casos / Tickets" at bounding box center [30, 304] width 51 height 10
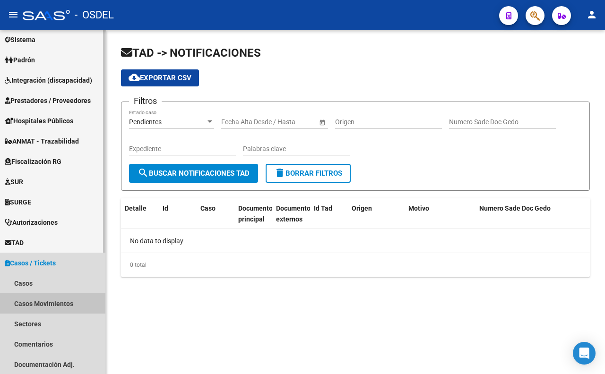
click at [39, 298] on link "Casos Movimientos" at bounding box center [52, 303] width 105 height 20
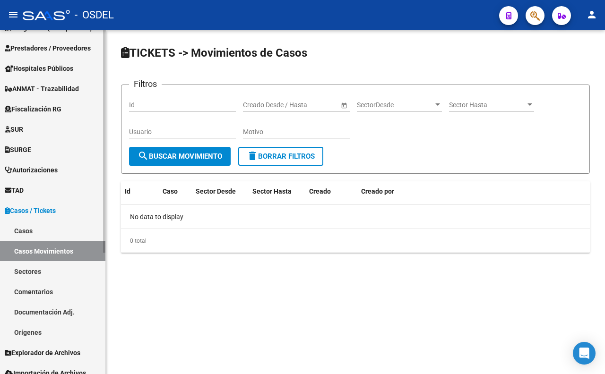
scroll to position [188, 0]
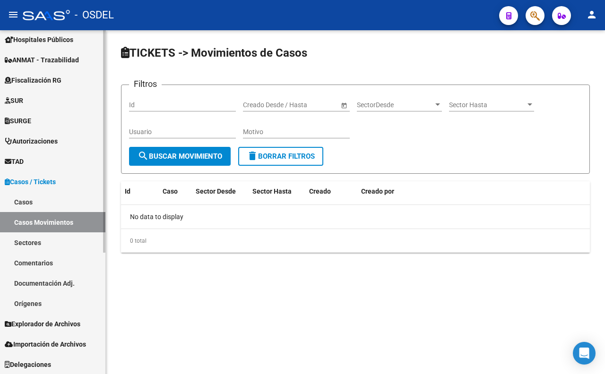
click at [64, 320] on span "Explorador de Archivos" at bounding box center [43, 324] width 76 height 10
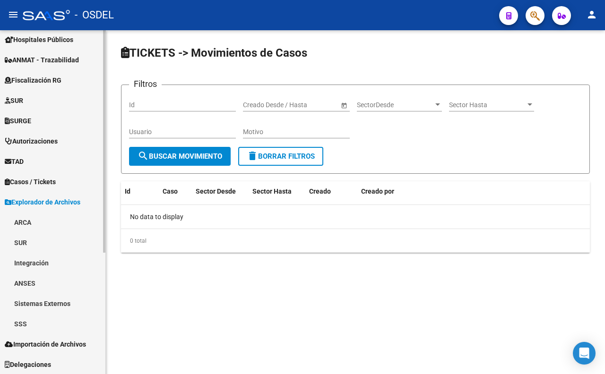
click at [35, 325] on link "SSS" at bounding box center [52, 324] width 105 height 20
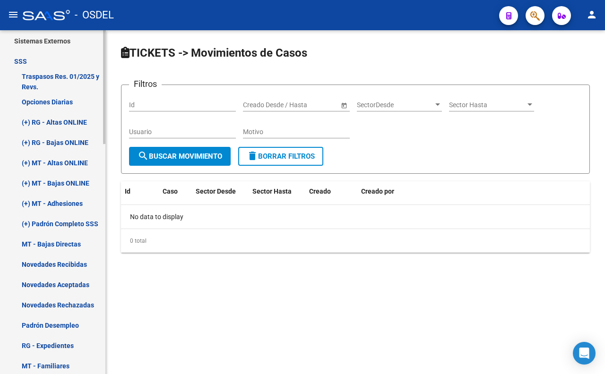
scroll to position [398, 0]
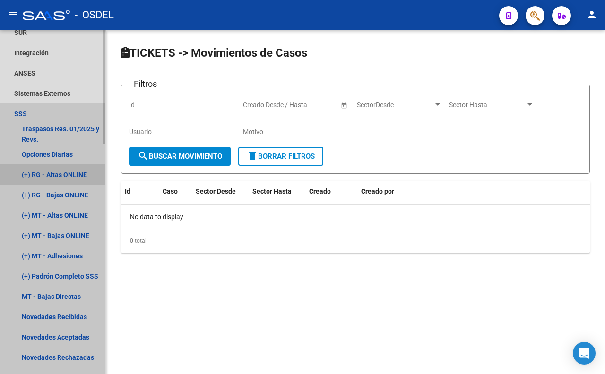
click at [65, 178] on link "(+) RG - Altas ONLINE" at bounding box center [52, 174] width 105 height 20
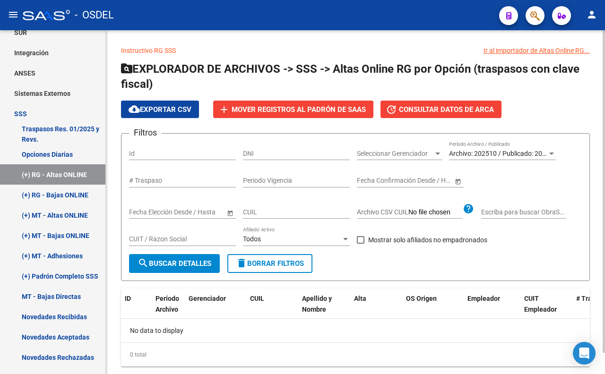
click at [201, 266] on span "search Buscar Detalles" at bounding box center [174, 263] width 74 height 9
click at [73, 197] on link "(+) RG - Bajas ONLINE" at bounding box center [52, 195] width 105 height 20
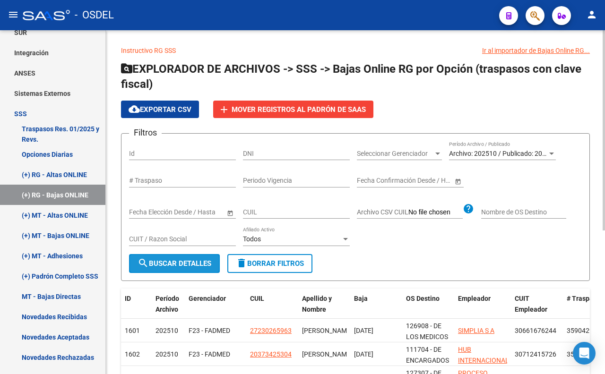
click at [187, 267] on span "search Buscar Detalles" at bounding box center [174, 263] width 74 height 9
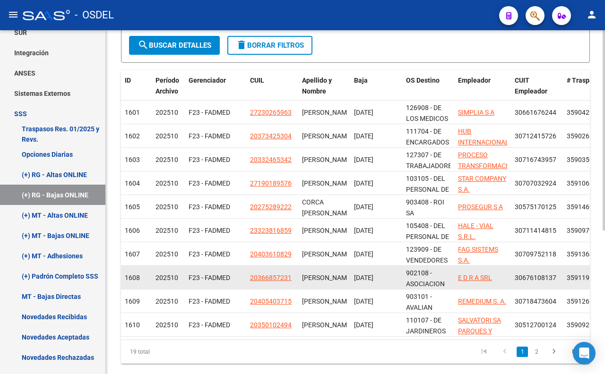
scroll to position [246, 0]
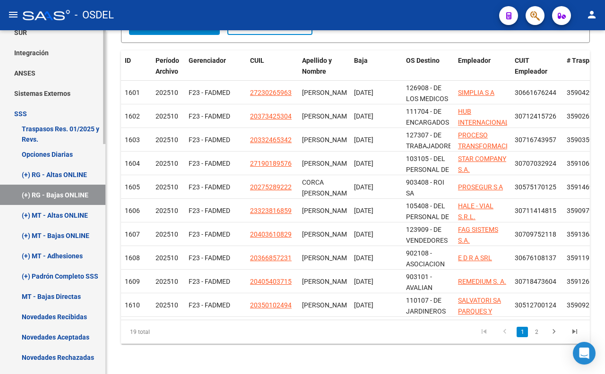
click at [92, 214] on link "(+) MT - Altas ONLINE" at bounding box center [52, 215] width 105 height 20
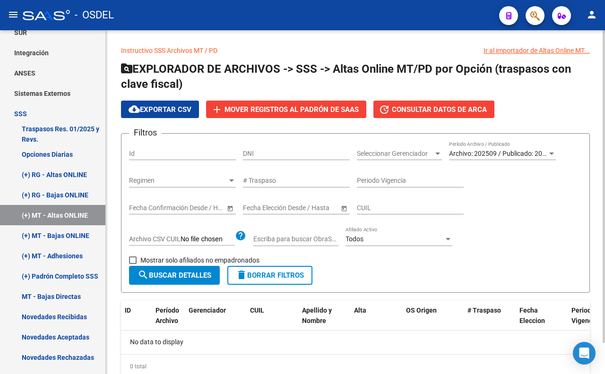
click at [189, 278] on span "search Buscar Detalles" at bounding box center [174, 275] width 74 height 9
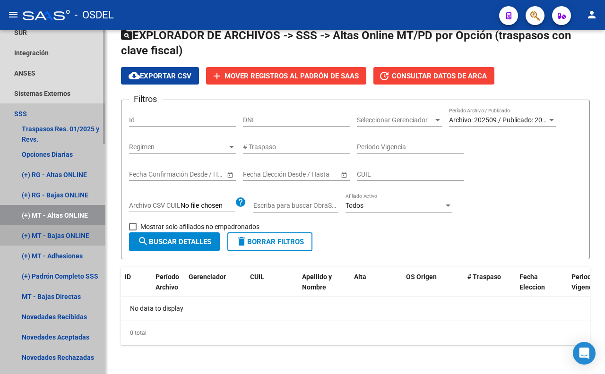
click at [61, 237] on link "(+) MT - Bajas ONLINE" at bounding box center [52, 235] width 105 height 20
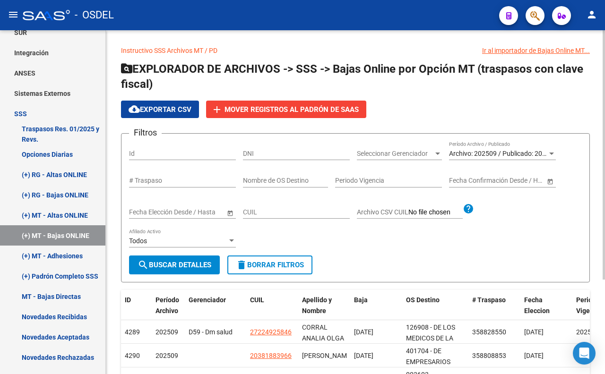
click at [183, 266] on span "search Buscar Detalles" at bounding box center [174, 265] width 74 height 9
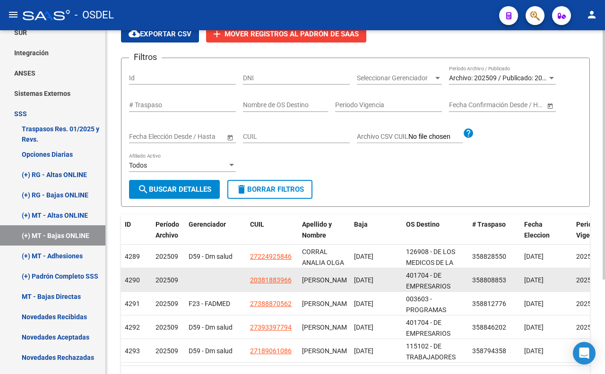
scroll to position [105, 0]
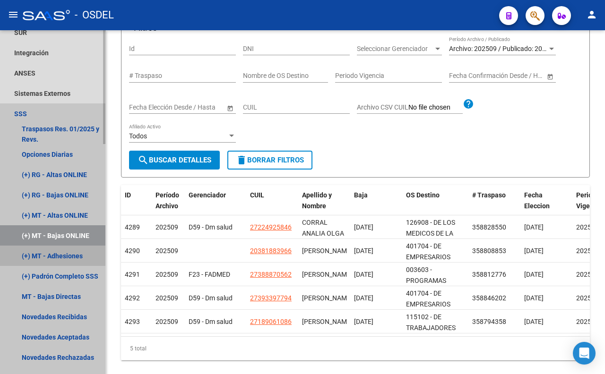
click at [54, 248] on link "(+) MT - Adhesiones" at bounding box center [52, 256] width 105 height 20
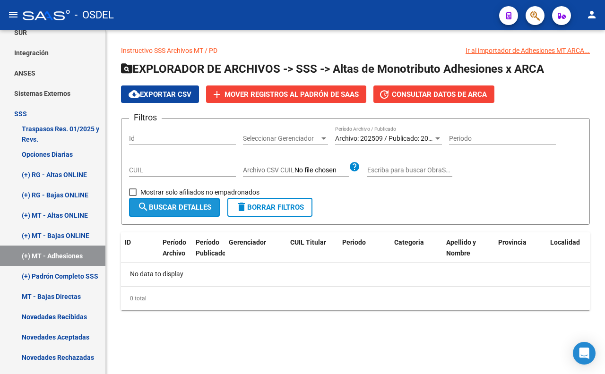
click at [168, 211] on span "search Buscar Detalles" at bounding box center [174, 207] width 74 height 9
click at [86, 278] on link "(+) Padrón Completo SSS" at bounding box center [52, 276] width 105 height 20
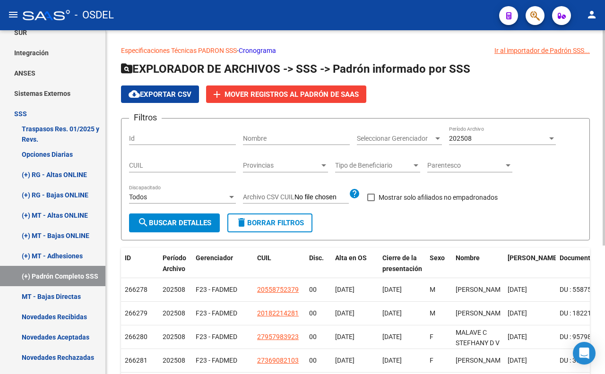
click at [187, 229] on button "search Buscar Detalles" at bounding box center [174, 223] width 91 height 19
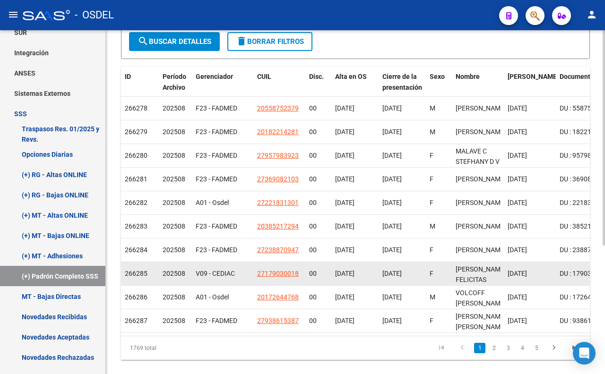
scroll to position [205, 0]
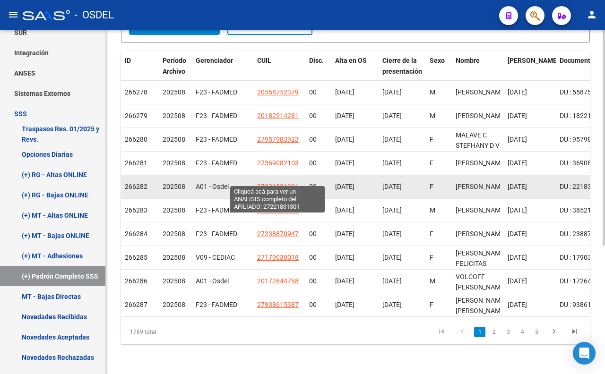
click at [267, 183] on span "27221831301" at bounding box center [278, 187] width 42 height 8
type textarea "27221831301"
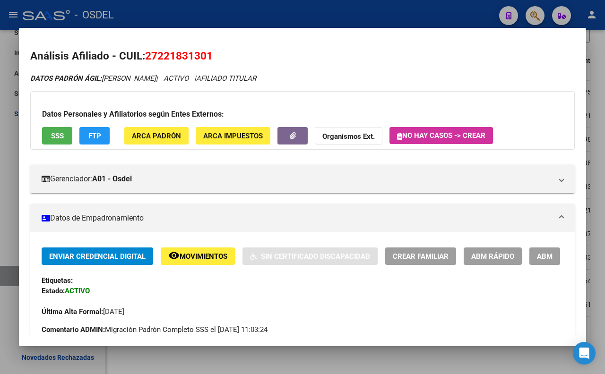
click at [260, 17] on div at bounding box center [302, 187] width 605 height 374
